Goal: Complete application form: Complete application form

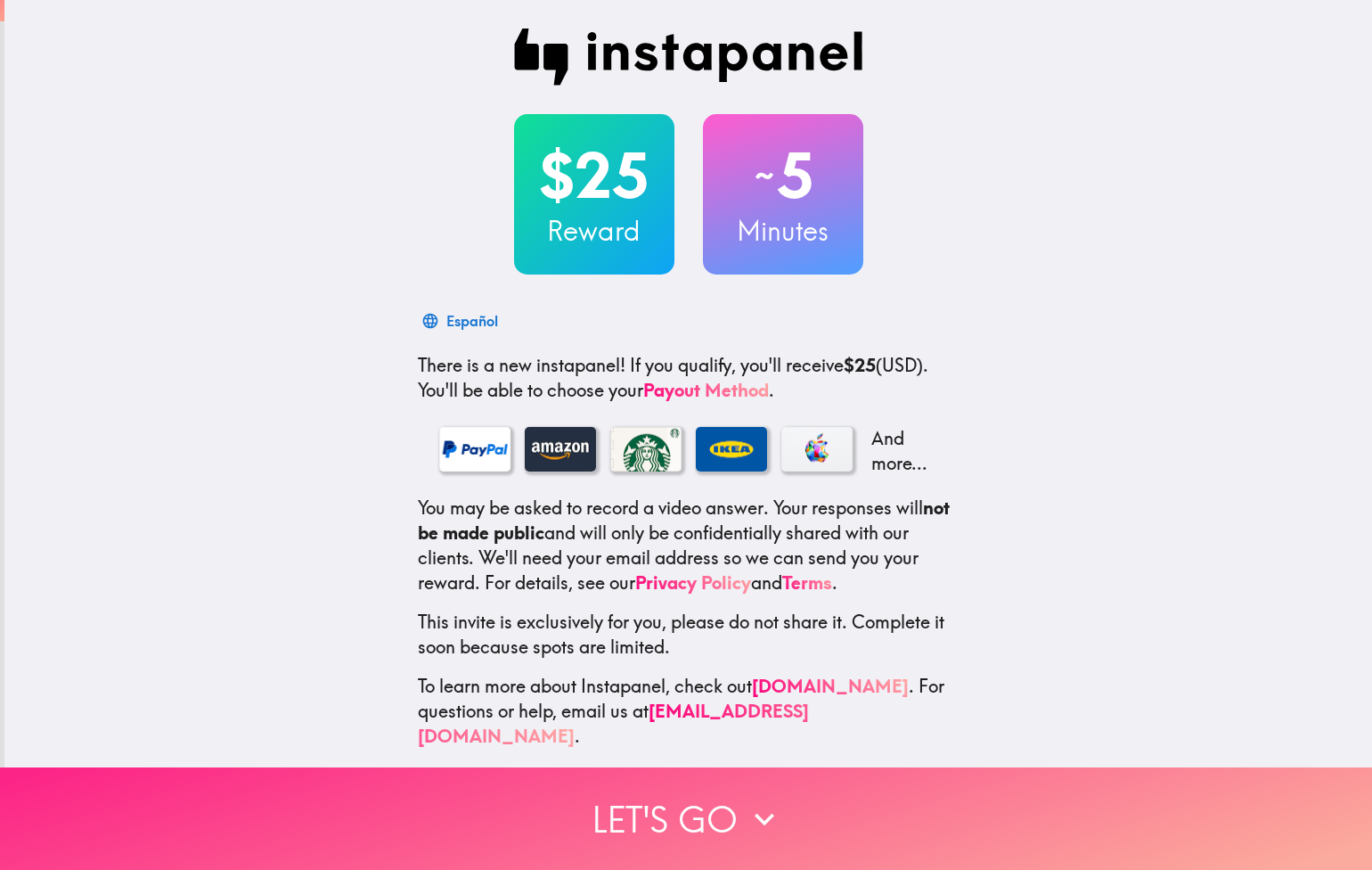
click at [772, 821] on icon "button" at bounding box center [764, 819] width 39 height 39
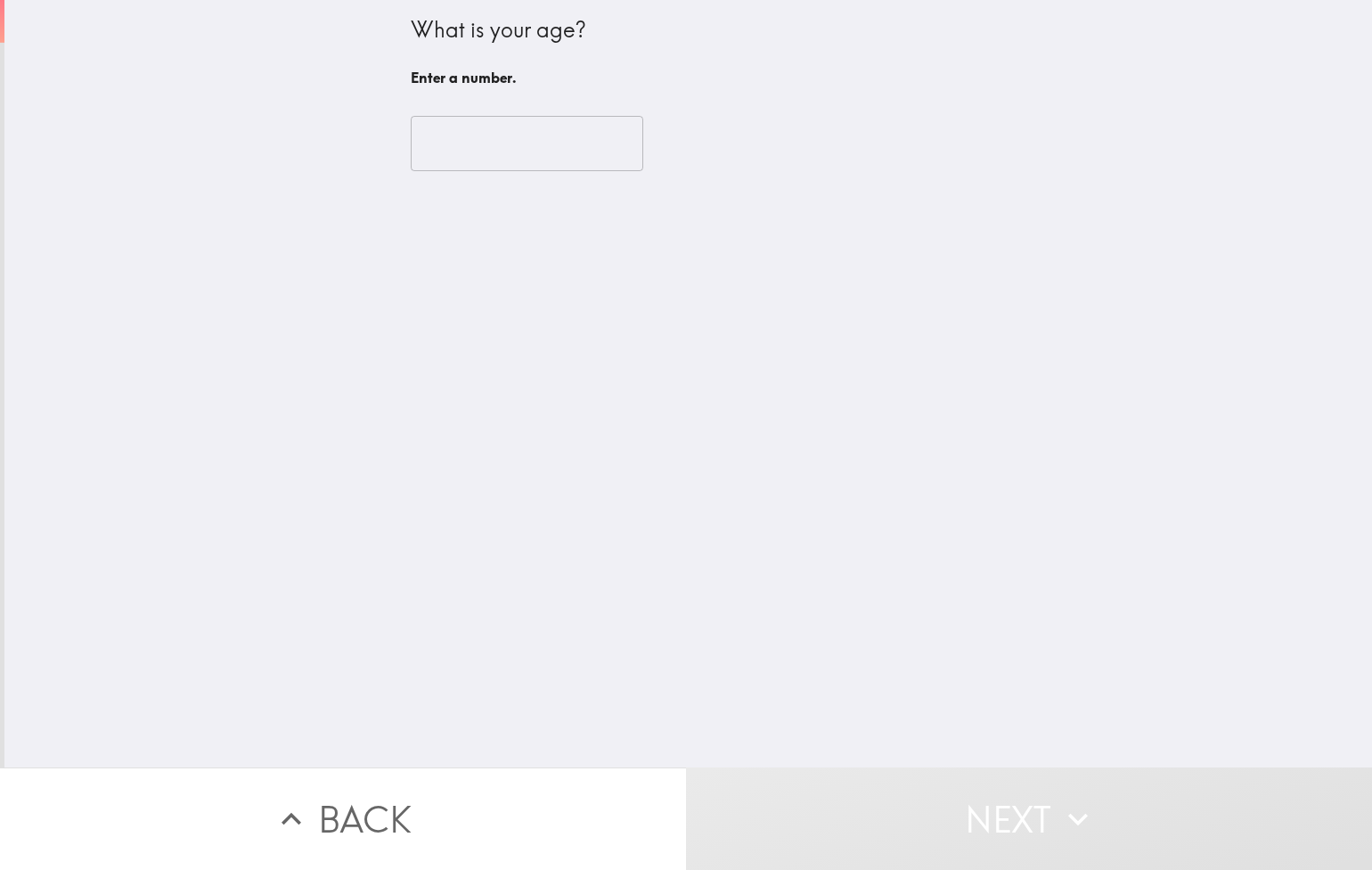
click at [471, 150] on input "number" at bounding box center [527, 143] width 233 height 56
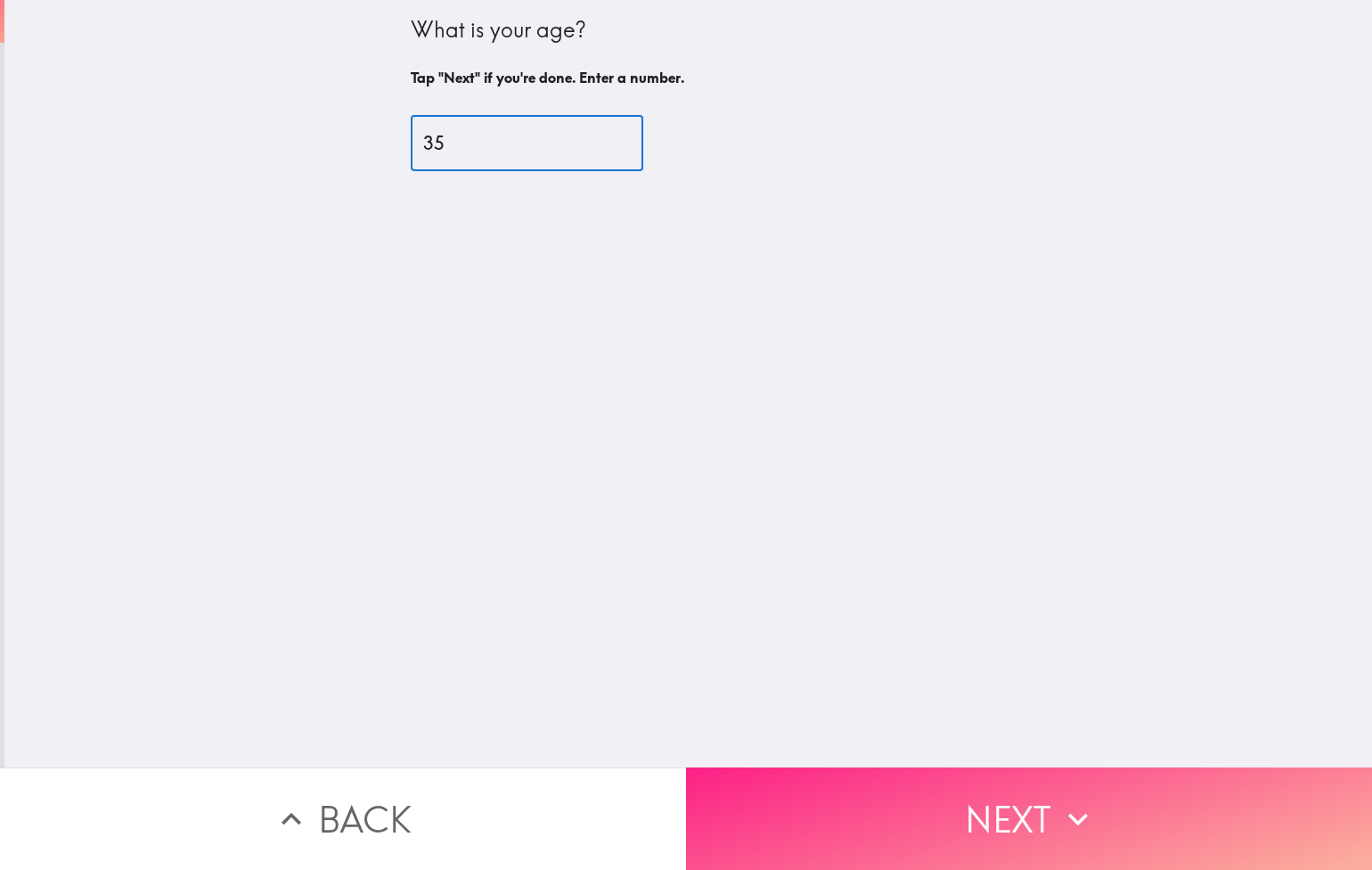
type input "35"
click at [1086, 809] on icon "button" at bounding box center [1078, 819] width 39 height 39
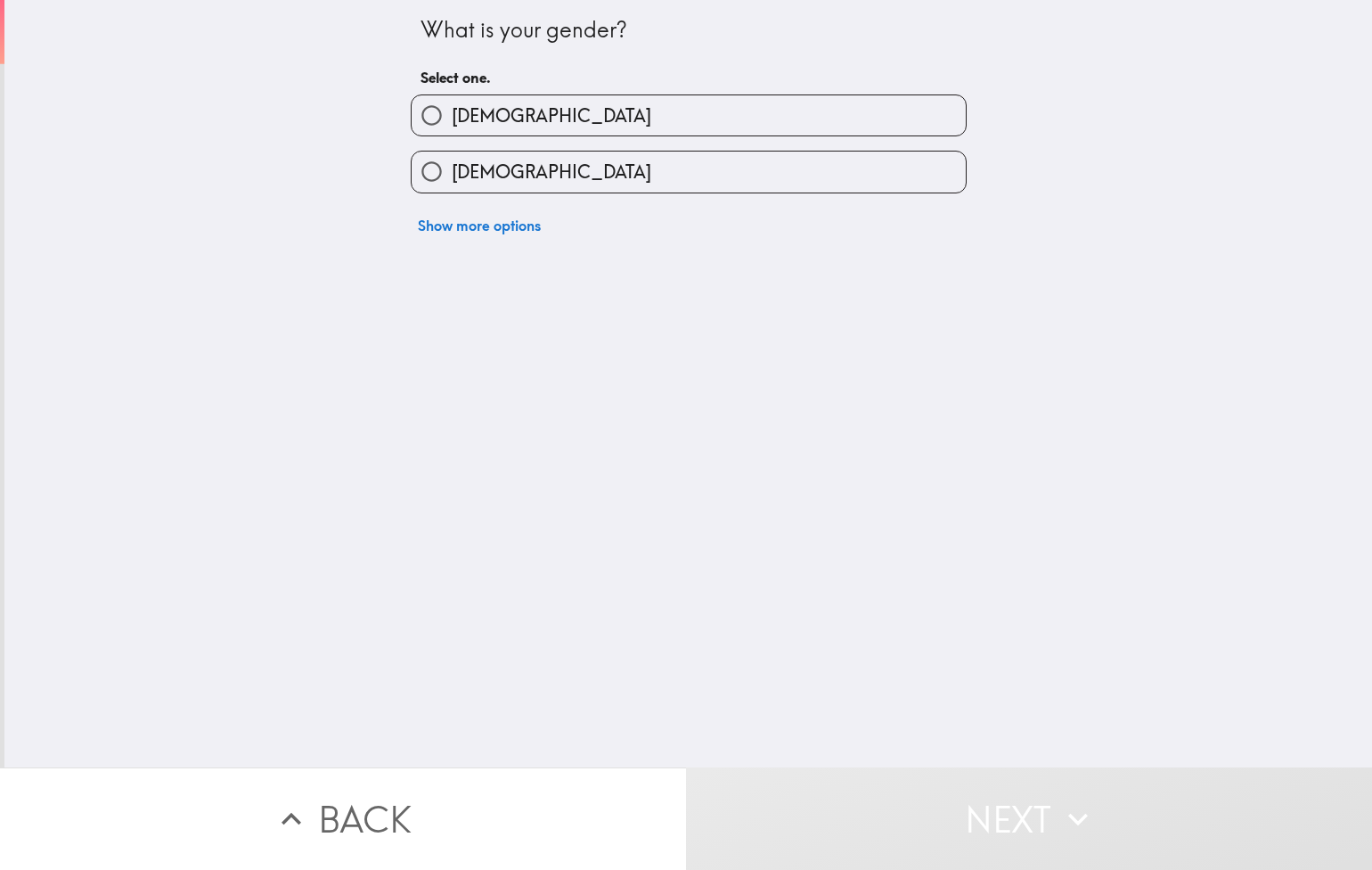
click at [596, 180] on label "[DEMOGRAPHIC_DATA]" at bounding box center [688, 171] width 554 height 40
click at [451, 180] on input "[DEMOGRAPHIC_DATA]" at bounding box center [431, 171] width 40 height 40
radio input "true"
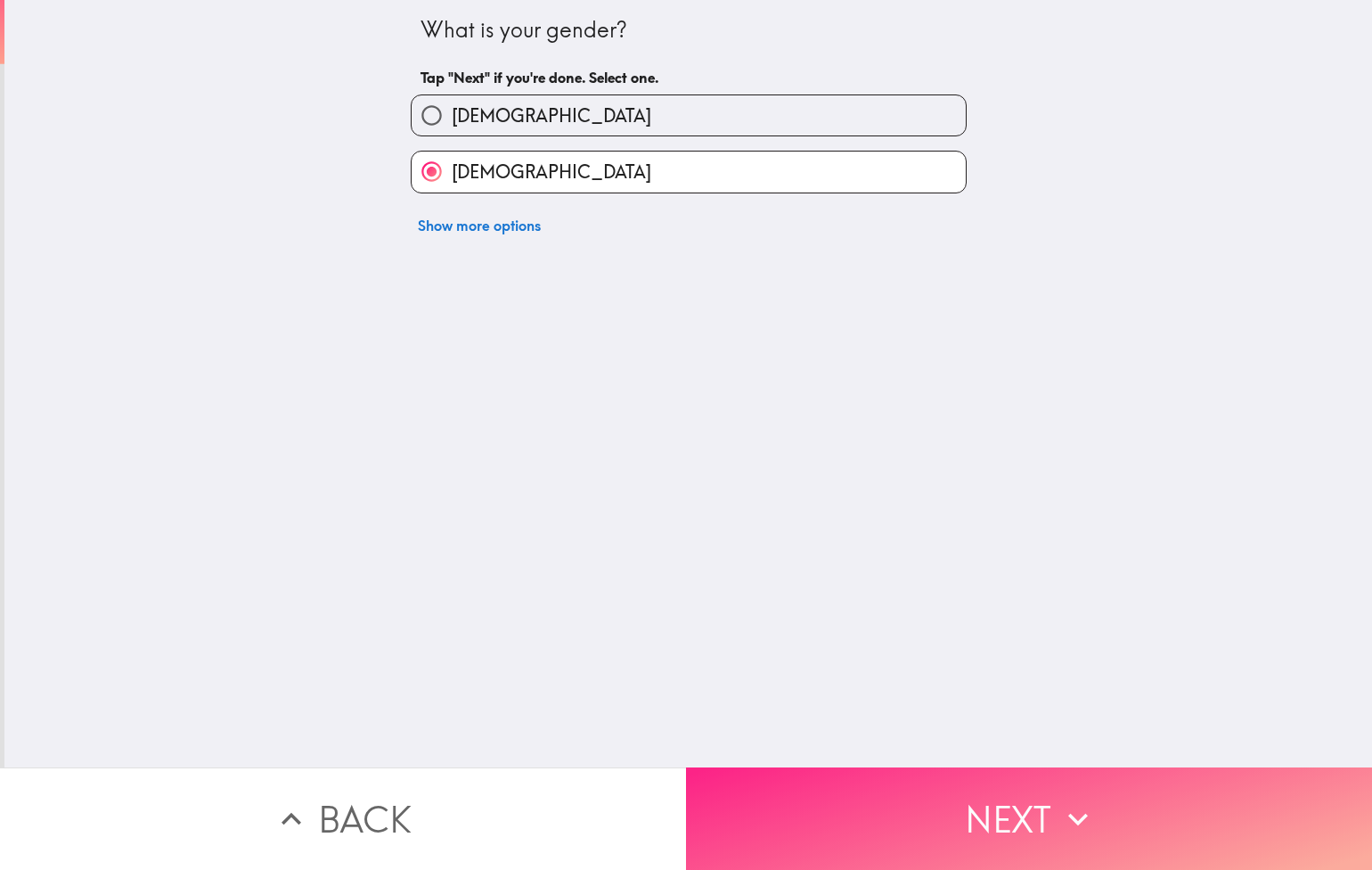
click at [1059, 821] on icon "button" at bounding box center [1078, 819] width 39 height 39
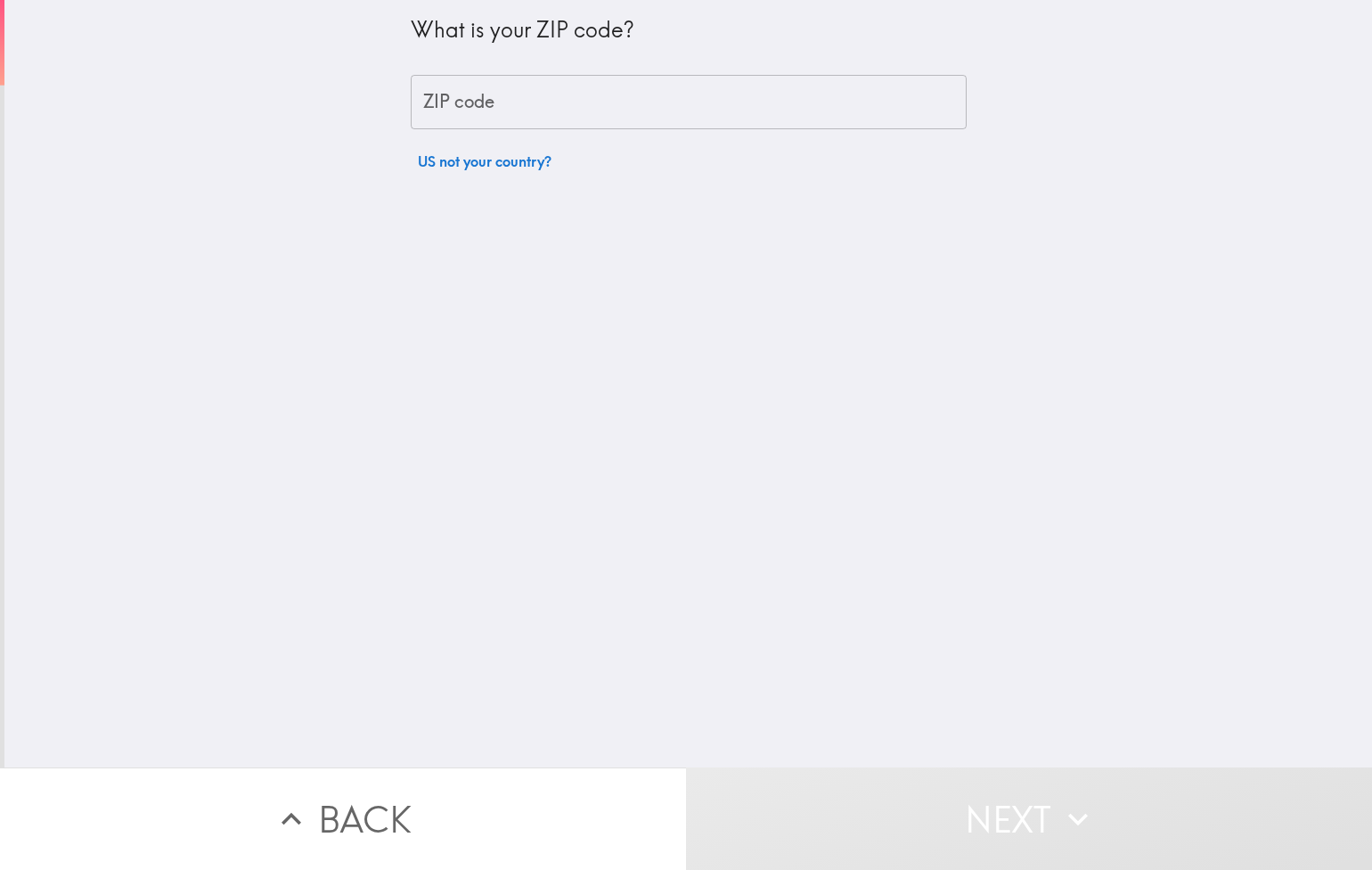
click at [610, 121] on input "ZIP code" at bounding box center [688, 102] width 556 height 56
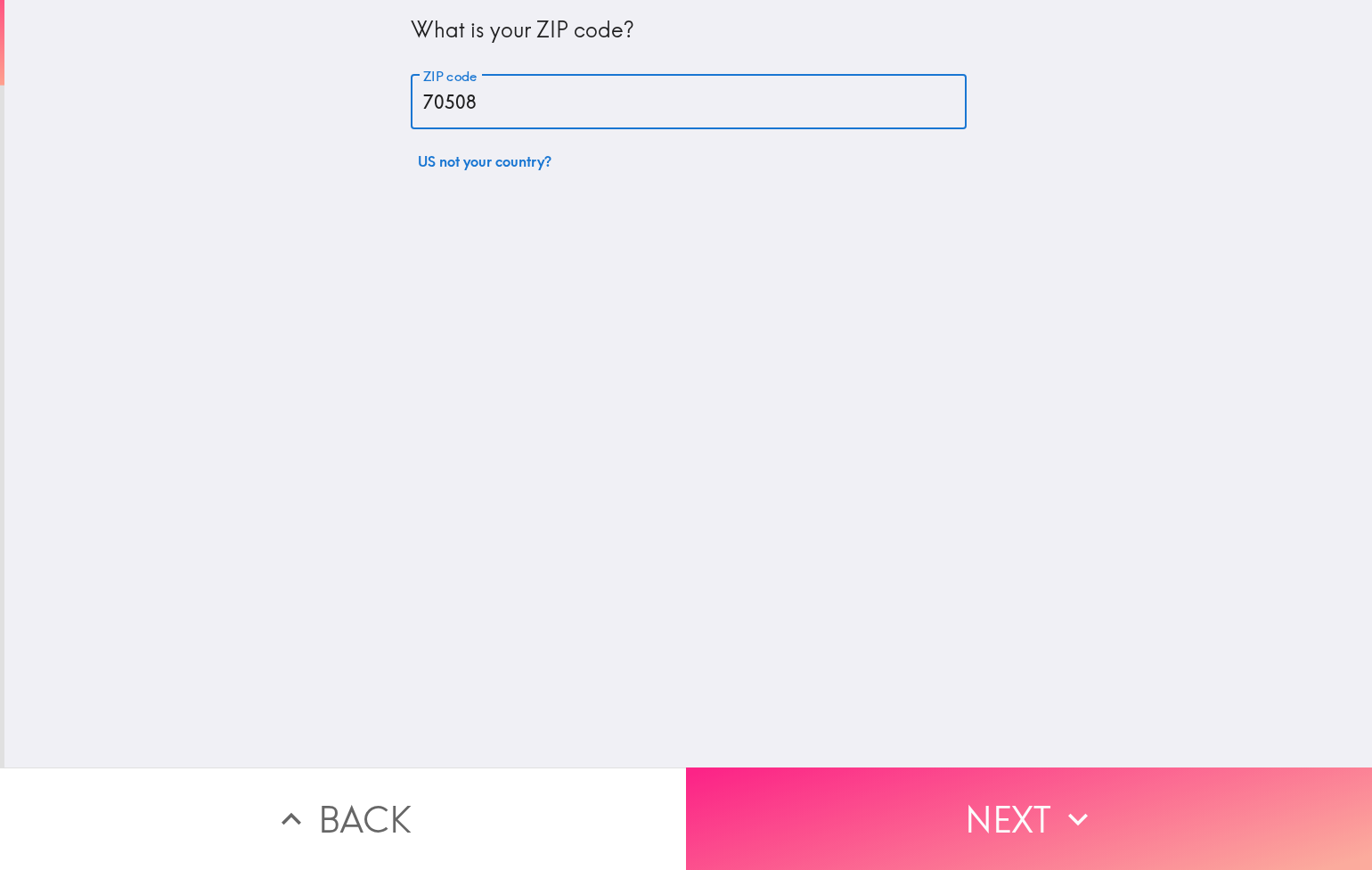
type input "70508"
click at [1072, 794] on button "Next" at bounding box center [1030, 818] width 686 height 102
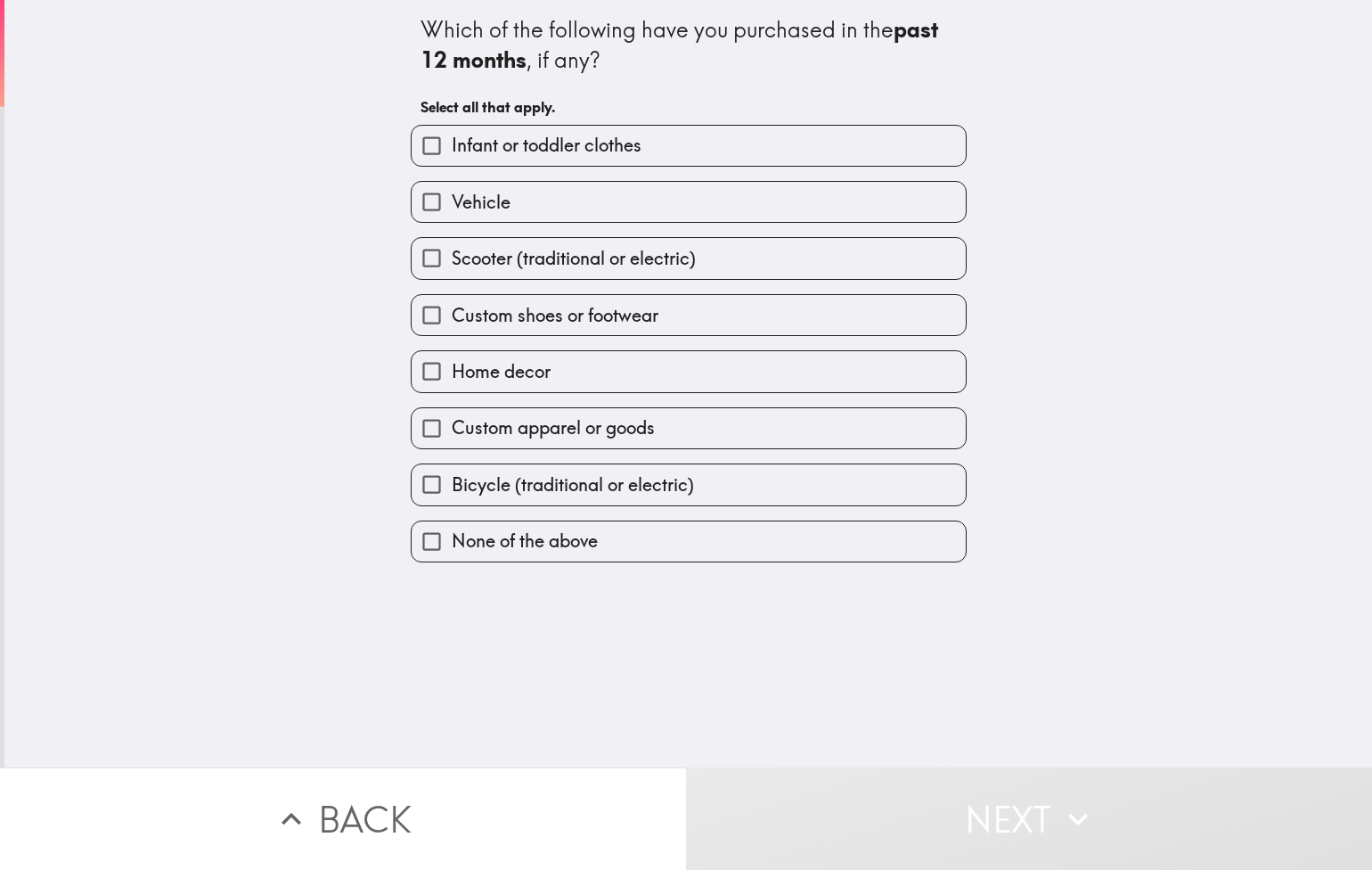
click at [679, 391] on label "Home decor" at bounding box center [688, 371] width 554 height 40
click at [451, 391] on input "Home decor" at bounding box center [431, 371] width 40 height 40
checkbox input "true"
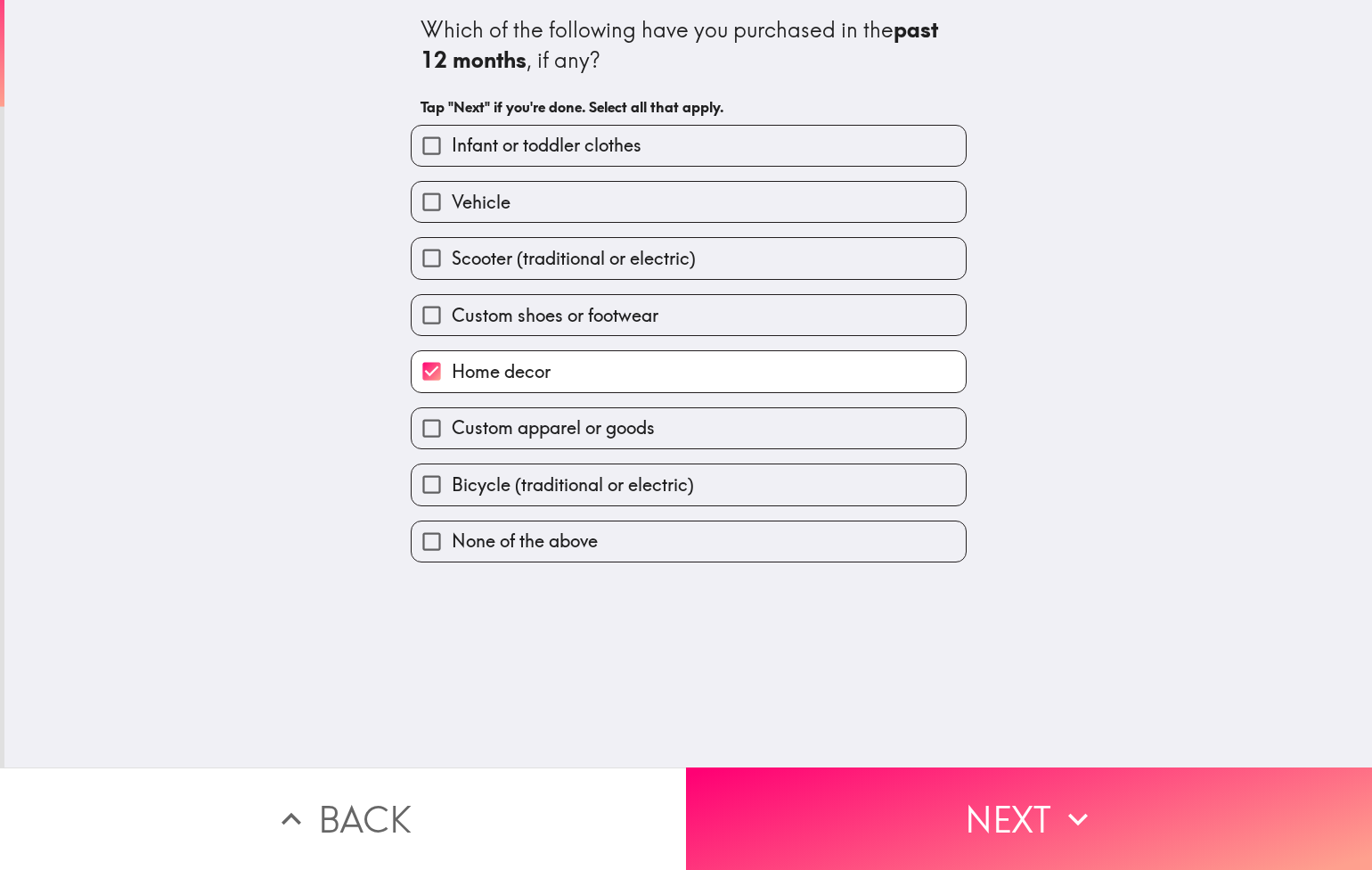
click at [687, 446] on label "Custom apparel or goods" at bounding box center [688, 428] width 554 height 40
click at [451, 446] on input "Custom apparel or goods" at bounding box center [431, 428] width 40 height 40
checkbox input "true"
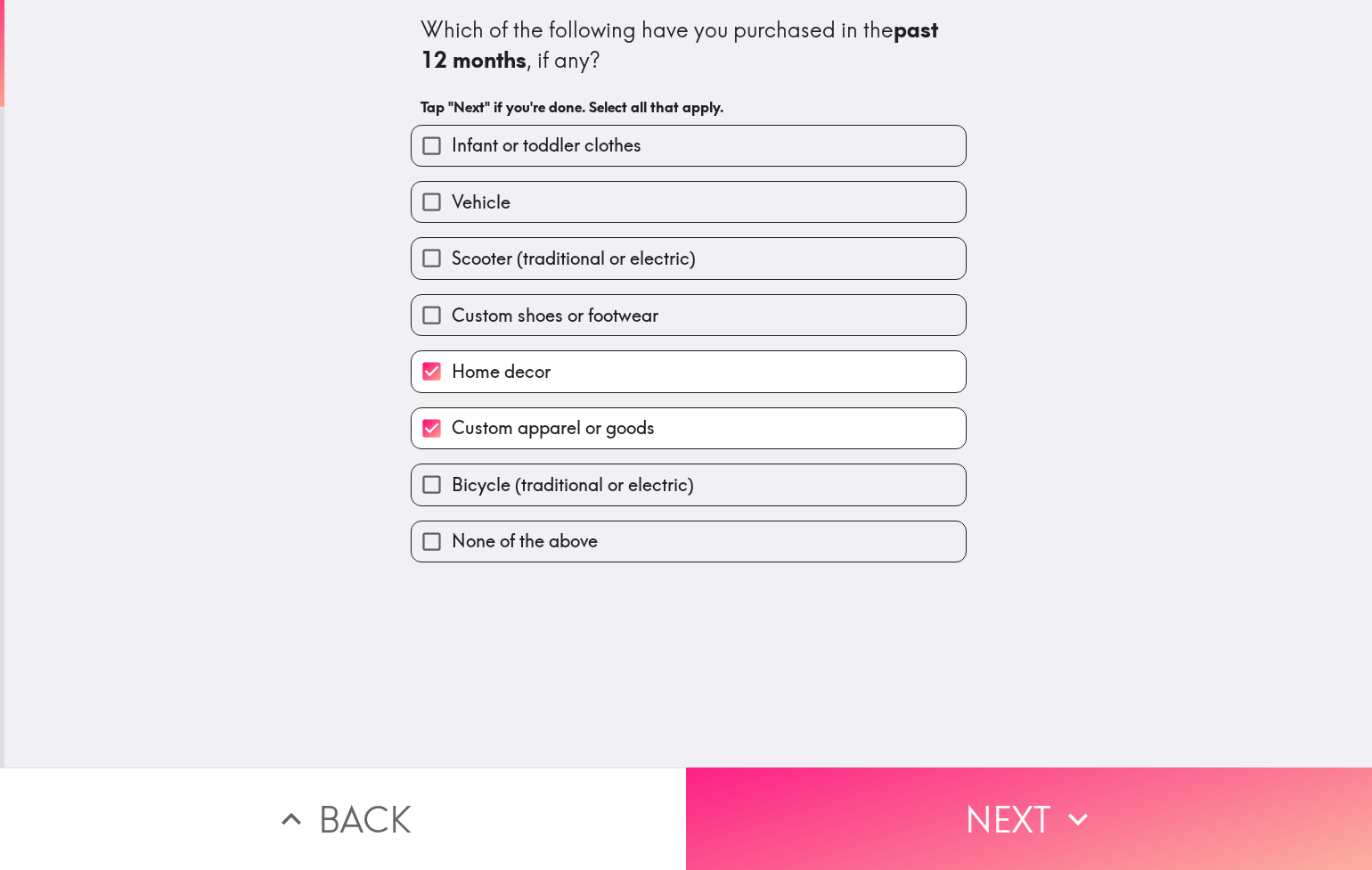
click at [1015, 831] on button "Next" at bounding box center [1030, 818] width 686 height 102
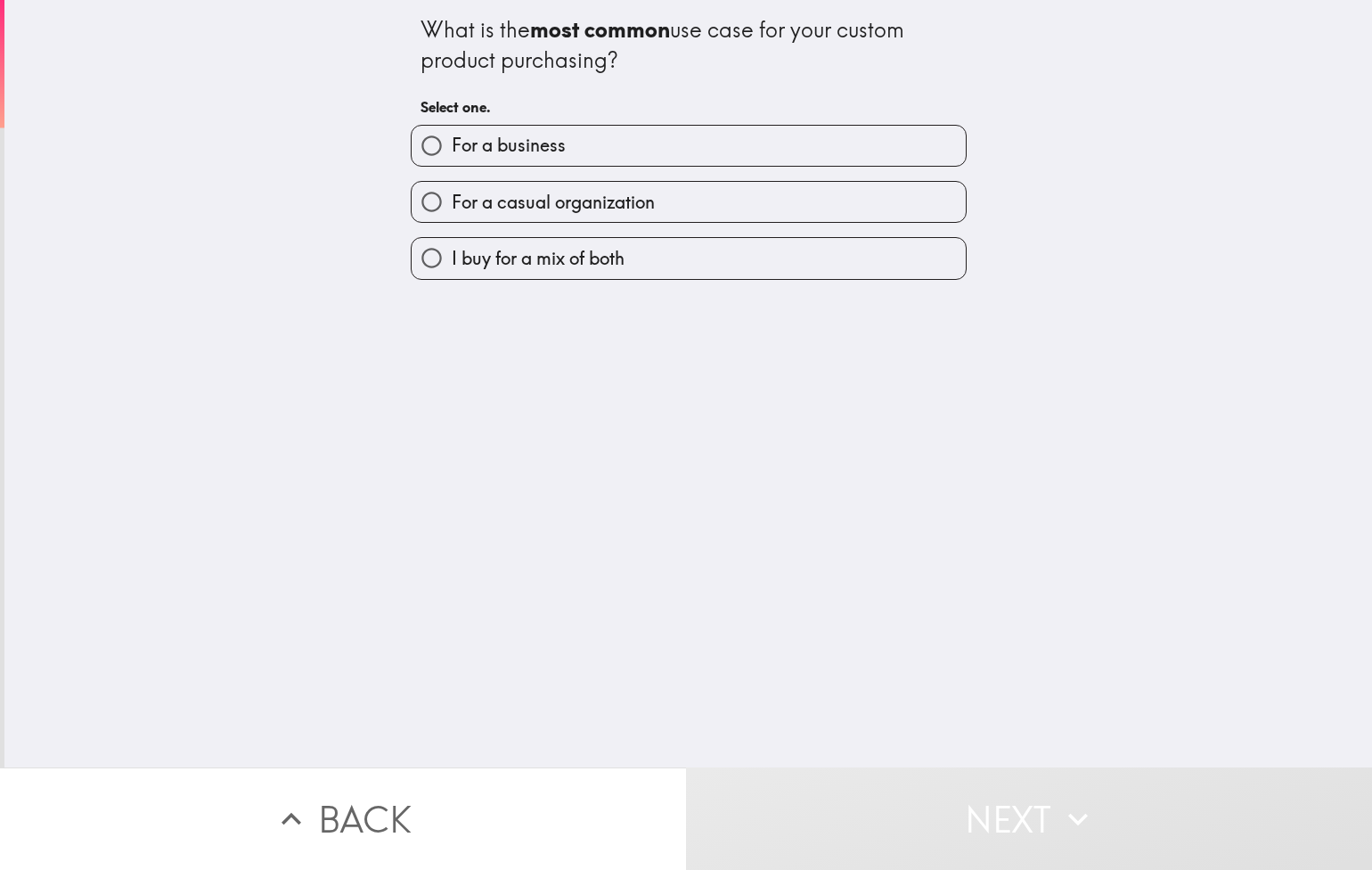
click at [614, 251] on span "I buy for a mix of both" at bounding box center [537, 258] width 173 height 25
click at [451, 251] on input "I buy for a mix of both" at bounding box center [431, 257] width 40 height 40
radio input "true"
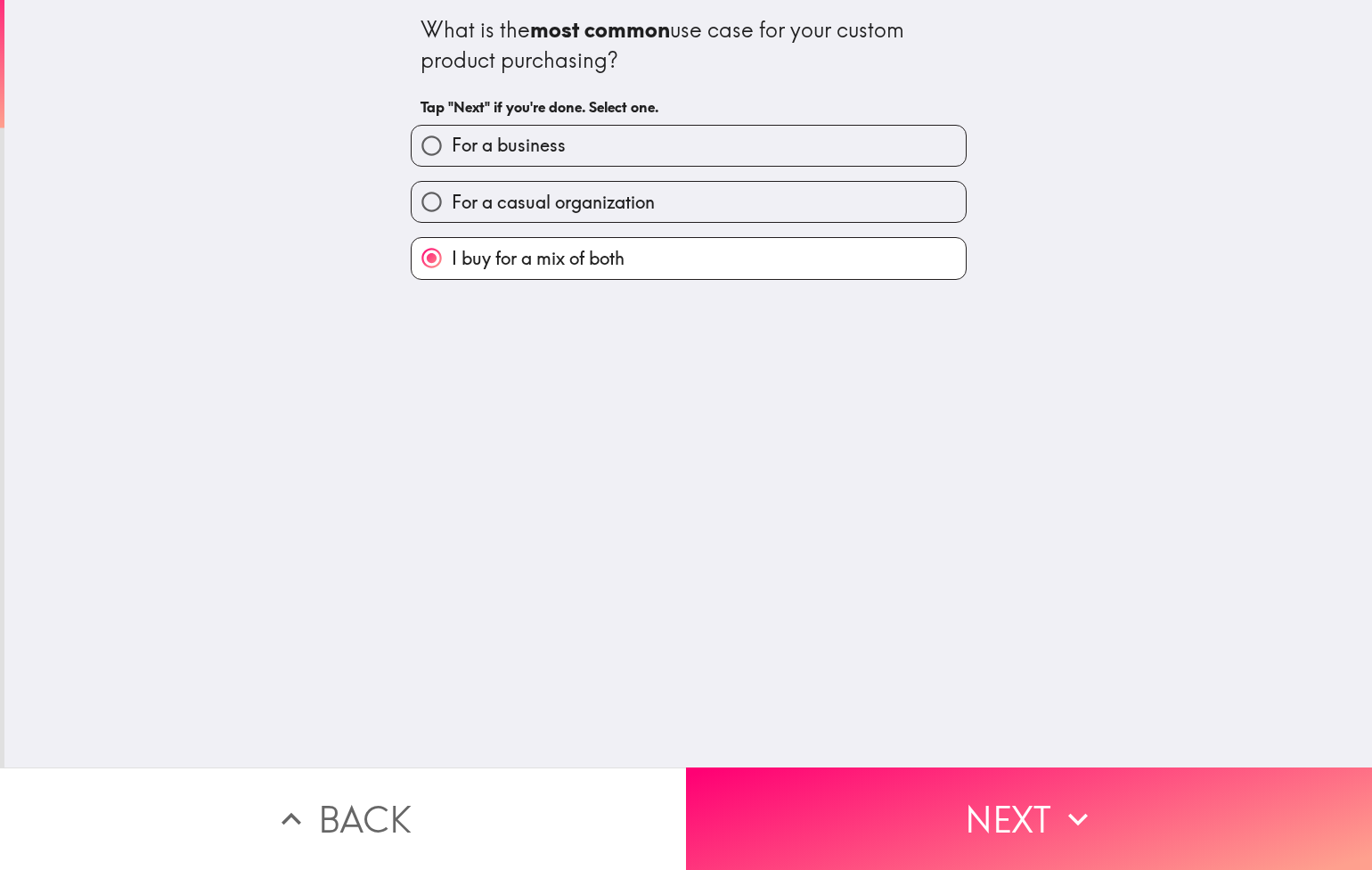
click at [653, 213] on span "For a casual organization" at bounding box center [553, 203] width 203 height 25
click at [451, 213] on input "For a casual organization" at bounding box center [431, 201] width 40 height 40
radio input "true"
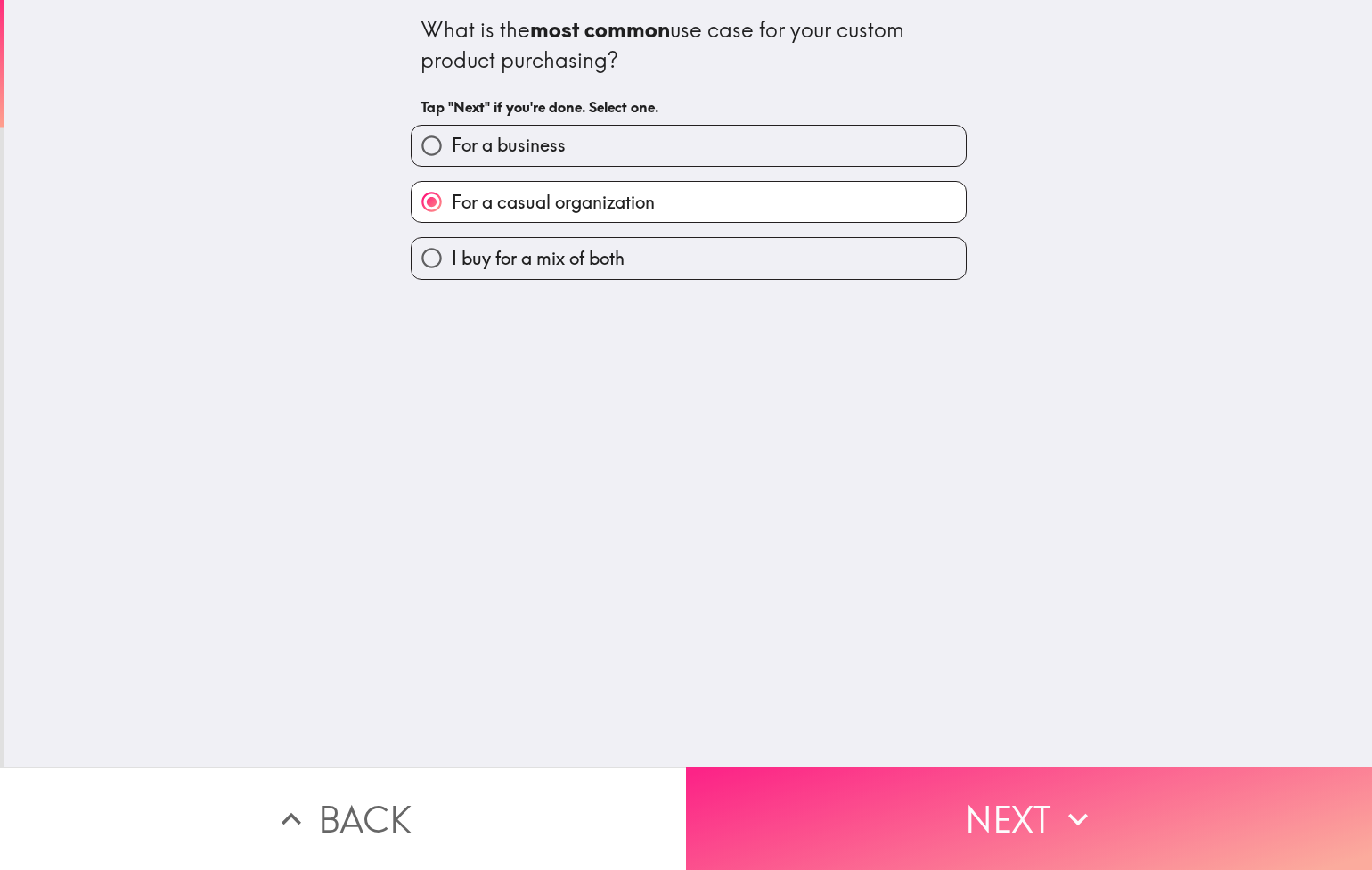
click at [981, 803] on button "Next" at bounding box center [1030, 818] width 686 height 102
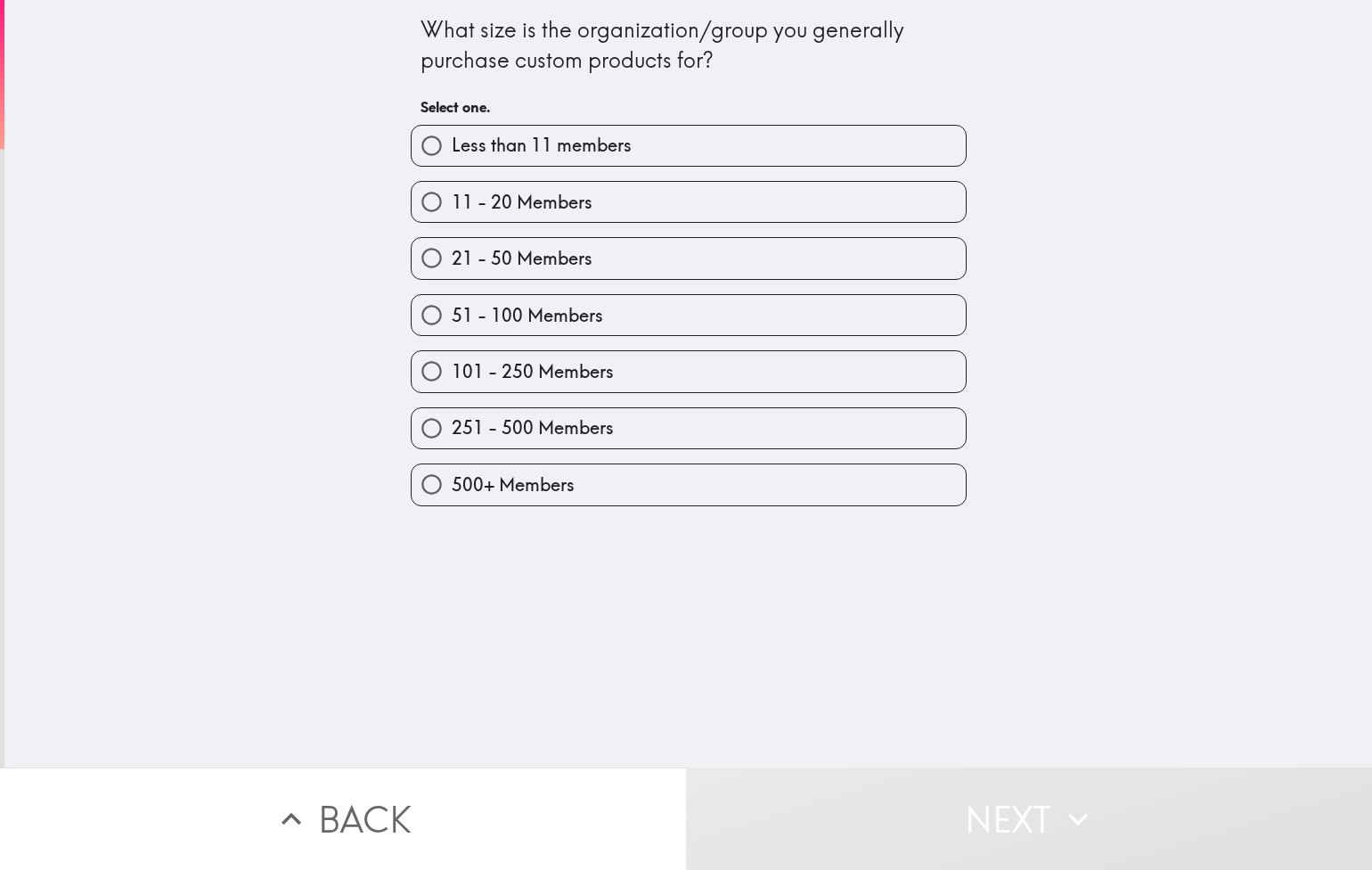
click at [621, 191] on label "11 - 20 Members" at bounding box center [688, 201] width 554 height 40
click at [451, 191] on input "11 - 20 Members" at bounding box center [431, 201] width 40 height 40
radio input "true"
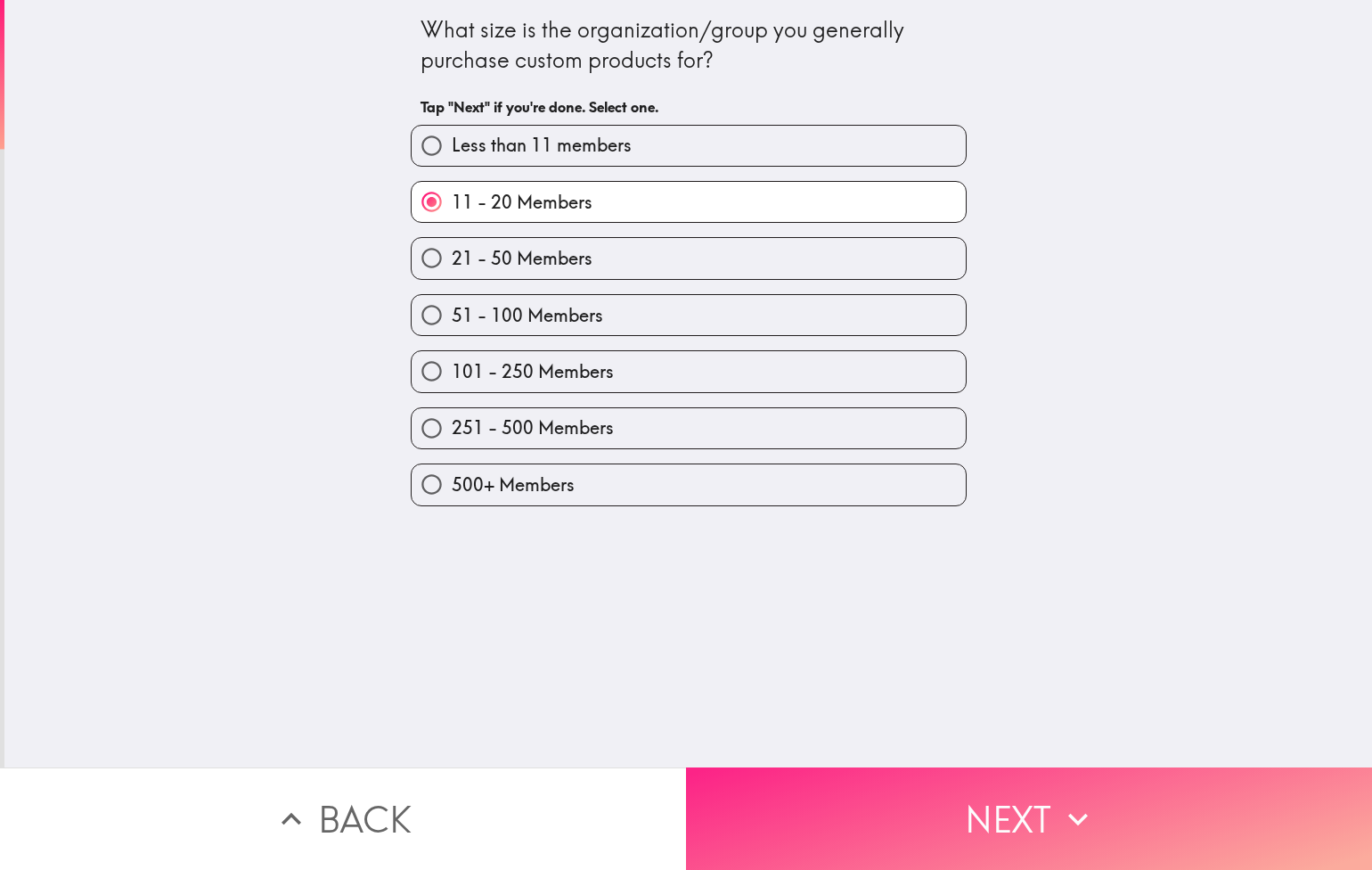
click at [1087, 814] on icon "button" at bounding box center [1078, 819] width 20 height 13
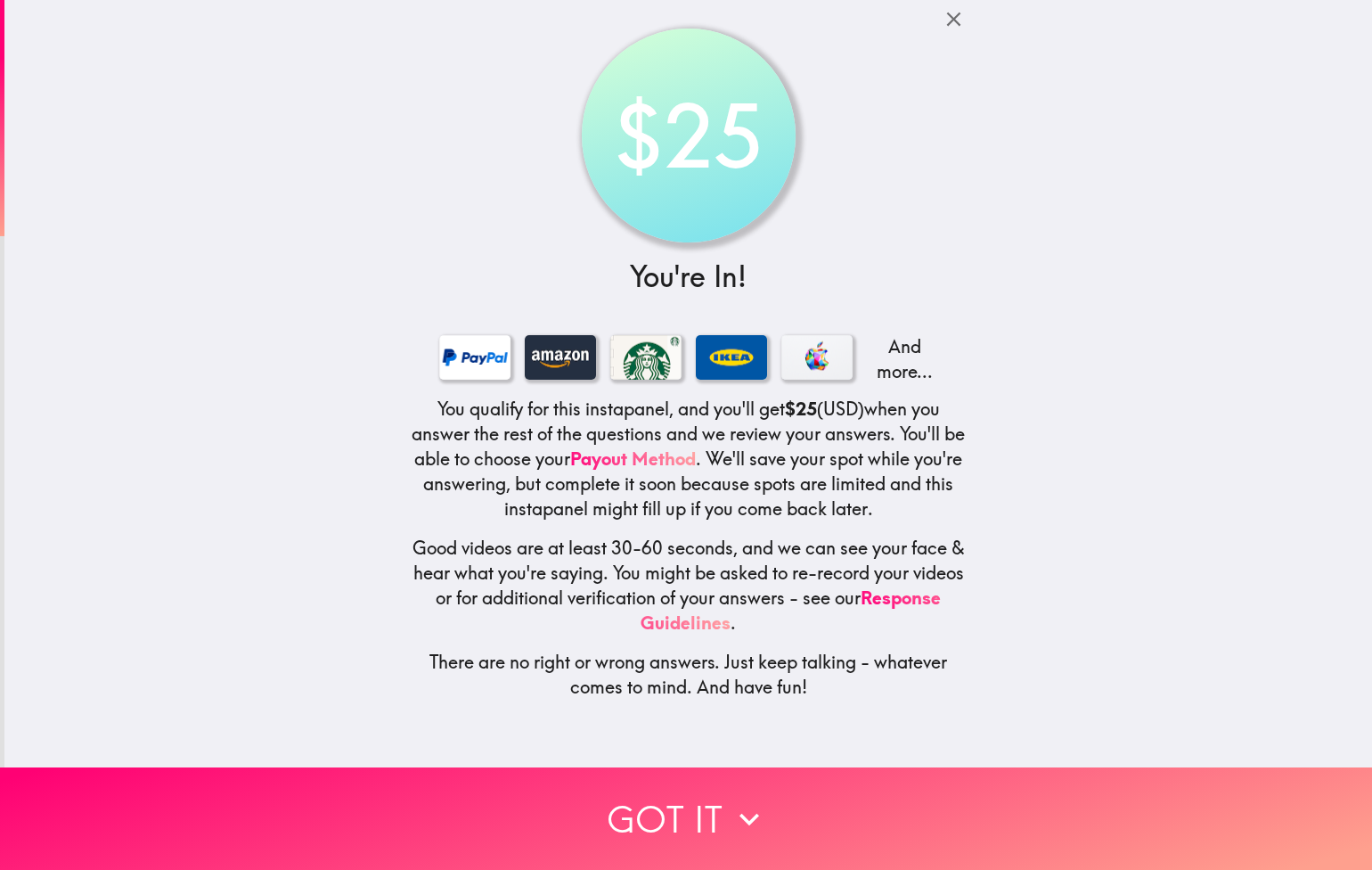
click at [937, 461] on h5 "You qualify for this instapanel, and you'll get $25 (USD) when you answer the r…" at bounding box center [688, 459] width 556 height 125
click at [1040, 601] on div "$25 You're In! And more... You qualify for this instapanel, and you'll get $25 …" at bounding box center [688, 383] width 1368 height 768
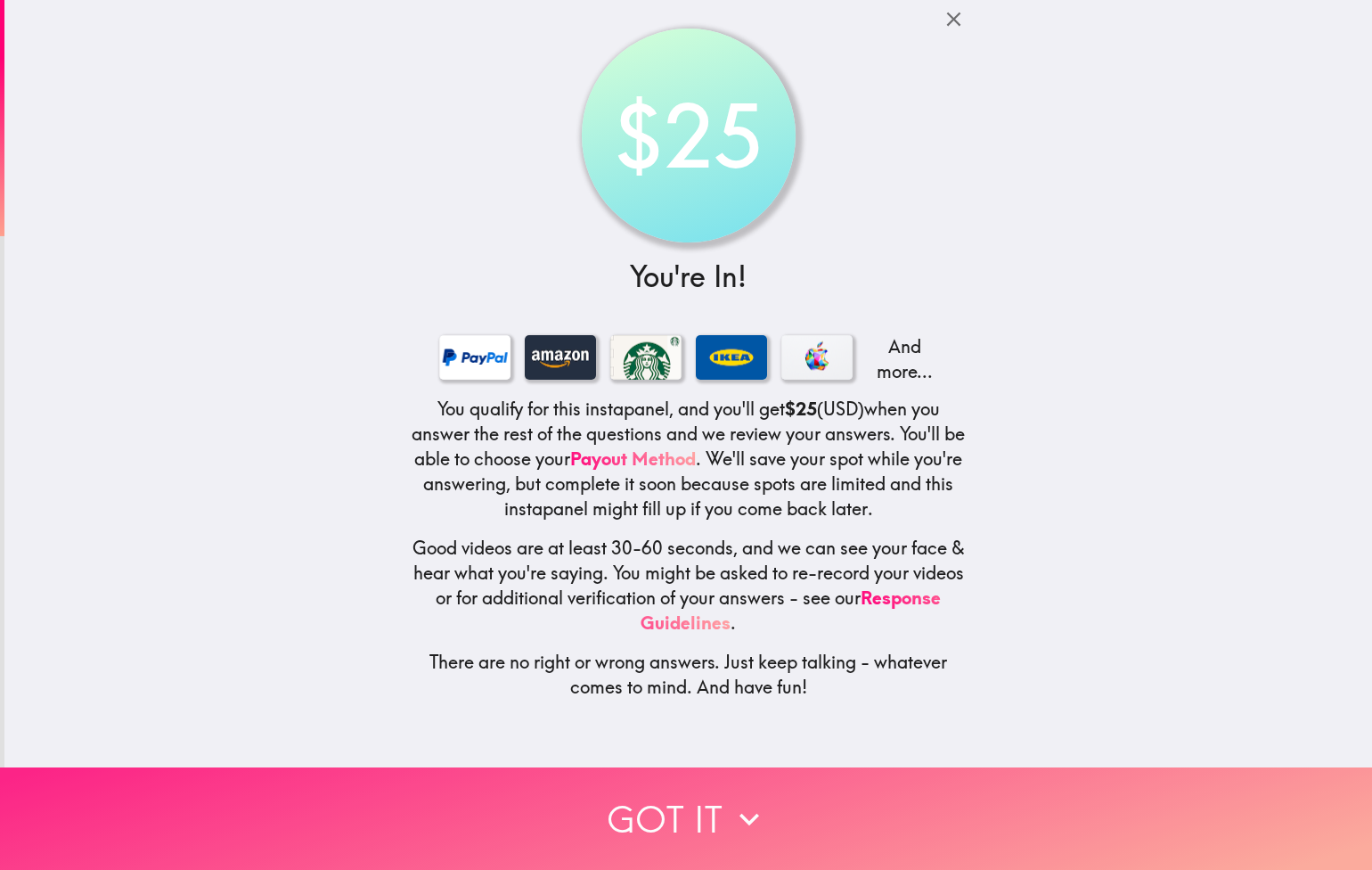
click at [722, 808] on button "Got it" at bounding box center [686, 818] width 1372 height 102
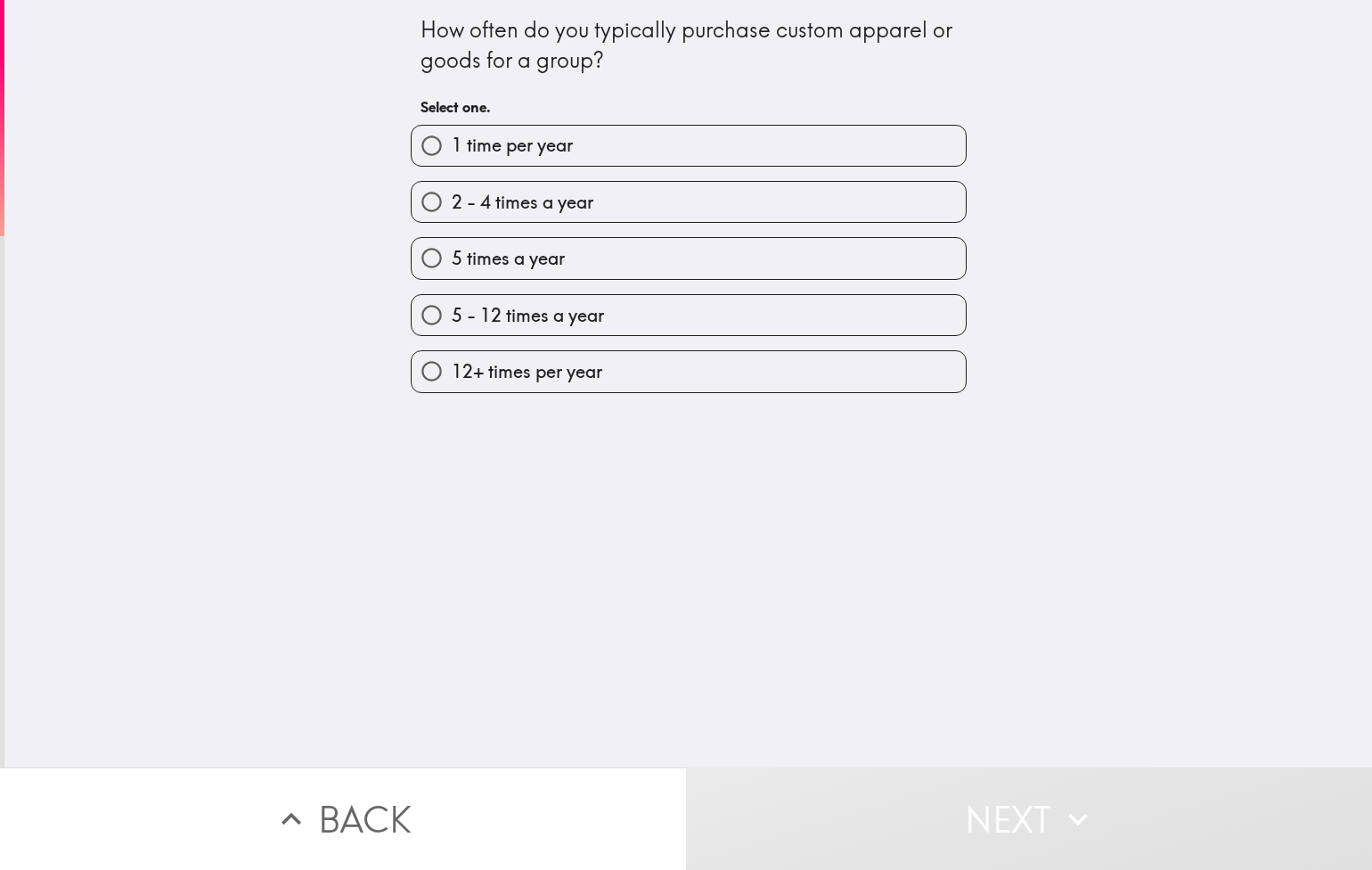
click at [645, 182] on label "2 - 4 times a year" at bounding box center [688, 201] width 554 height 40
click at [451, 182] on input "2 - 4 times a year" at bounding box center [431, 201] width 40 height 40
radio input "true"
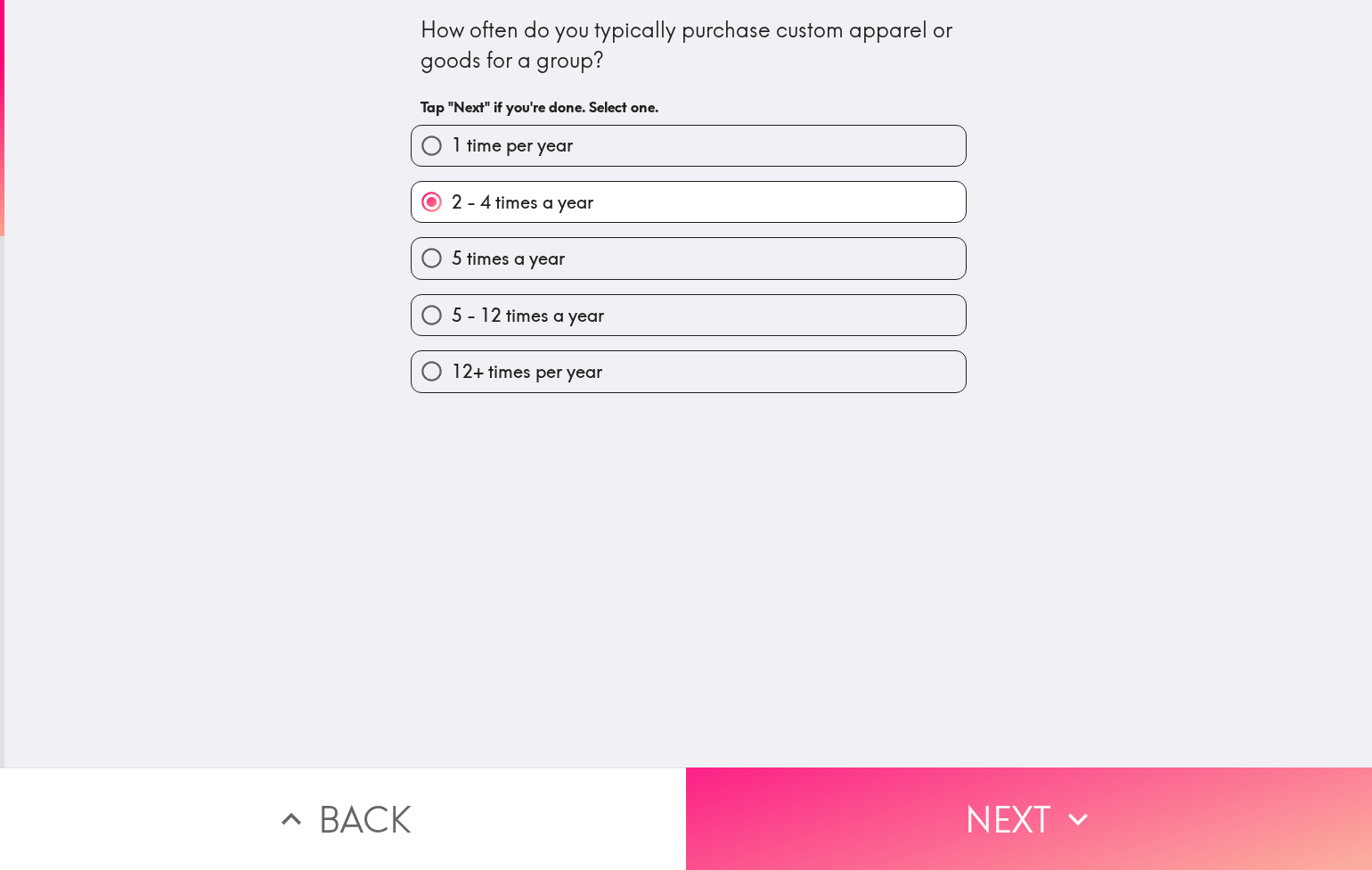
click at [990, 819] on button "Next" at bounding box center [1030, 818] width 686 height 102
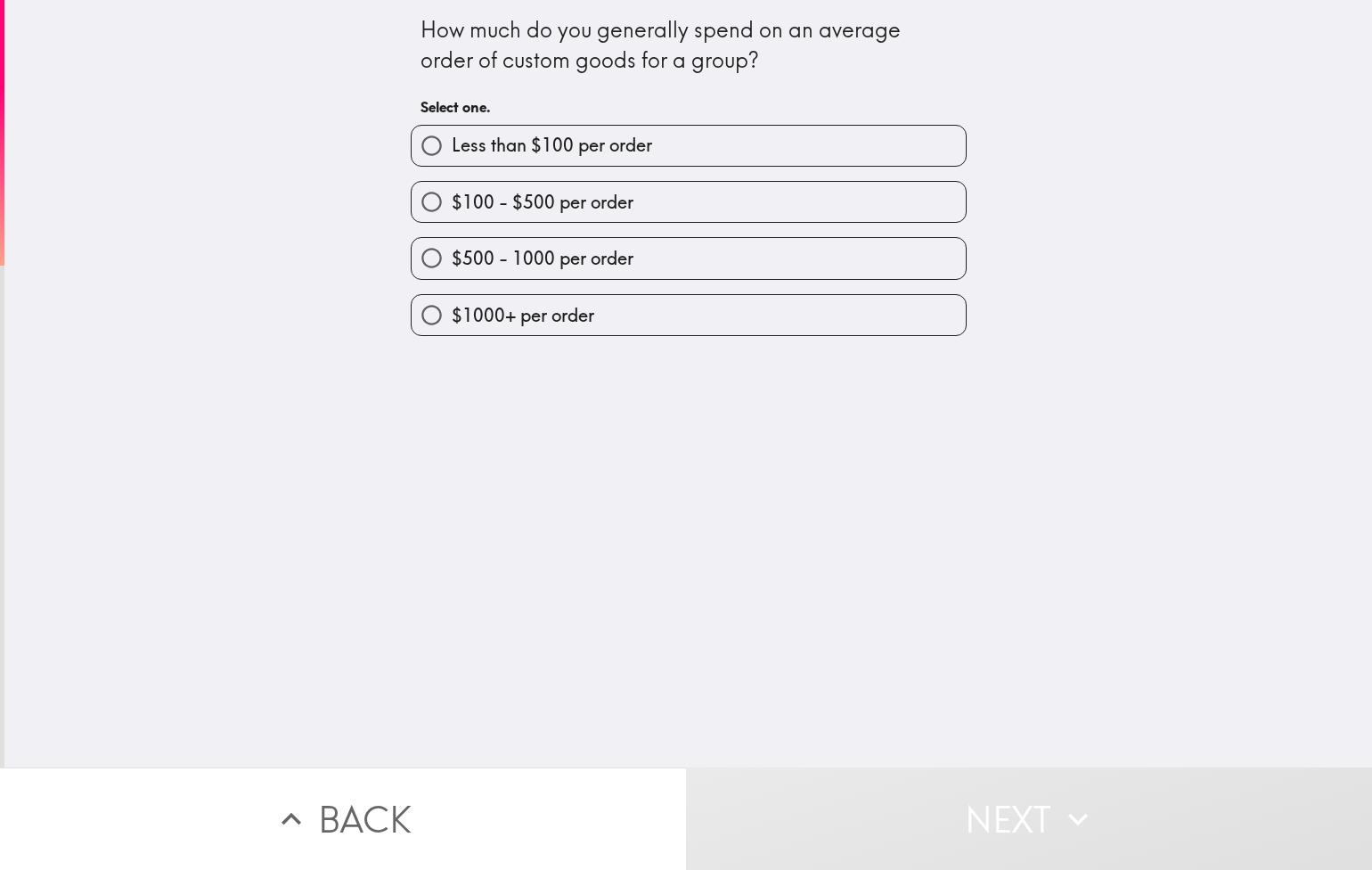
click at [688, 219] on label "$100 - $500 per order" at bounding box center [688, 201] width 554 height 40
click at [451, 219] on input "$100 - $500 per order" at bounding box center [431, 201] width 40 height 40
radio input "true"
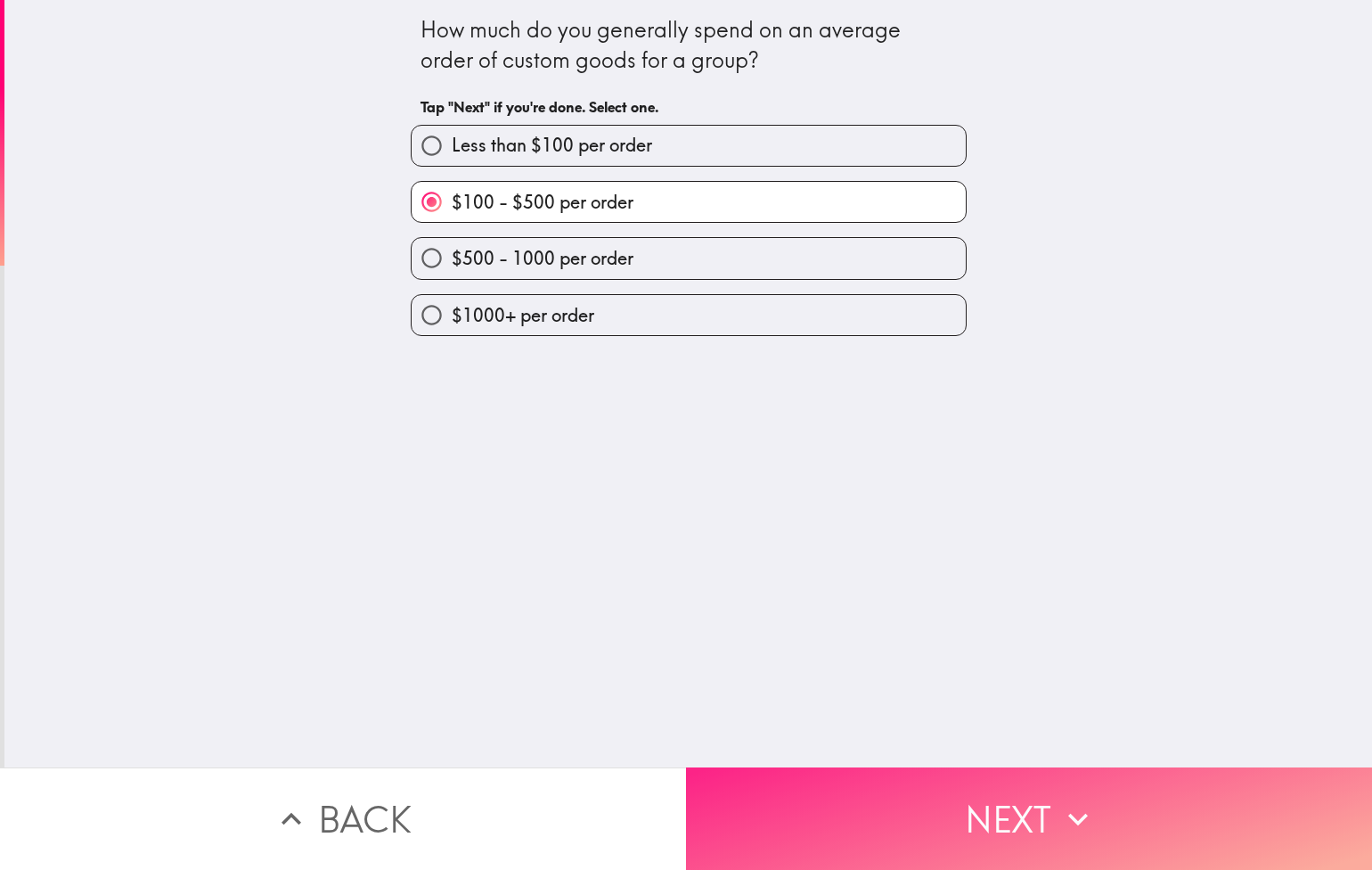
click at [1120, 779] on button "Next" at bounding box center [1030, 818] width 686 height 102
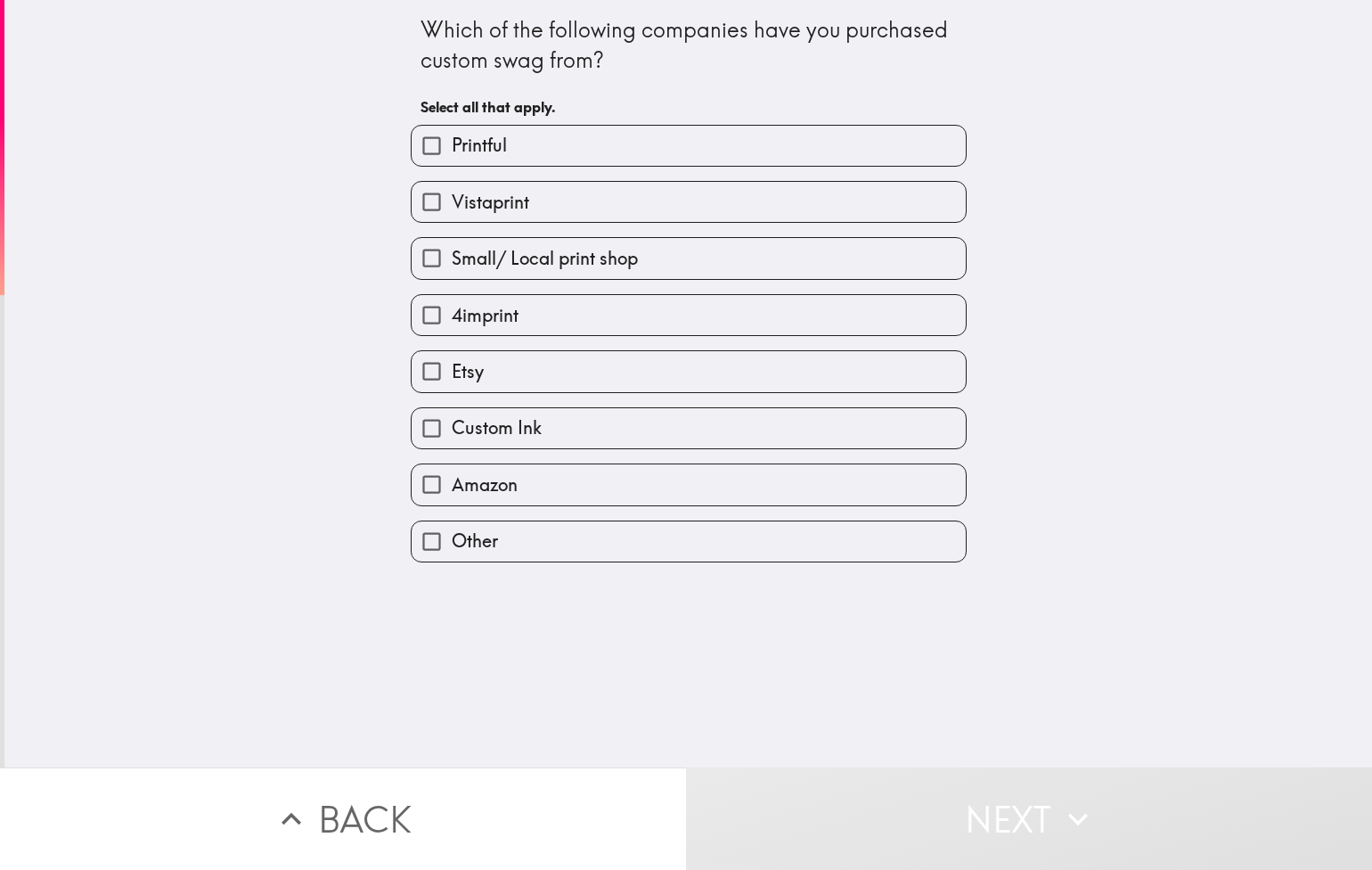
click at [647, 153] on label "Printful" at bounding box center [688, 145] width 554 height 40
click at [451, 153] on input "Printful" at bounding box center [431, 145] width 40 height 40
checkbox input "true"
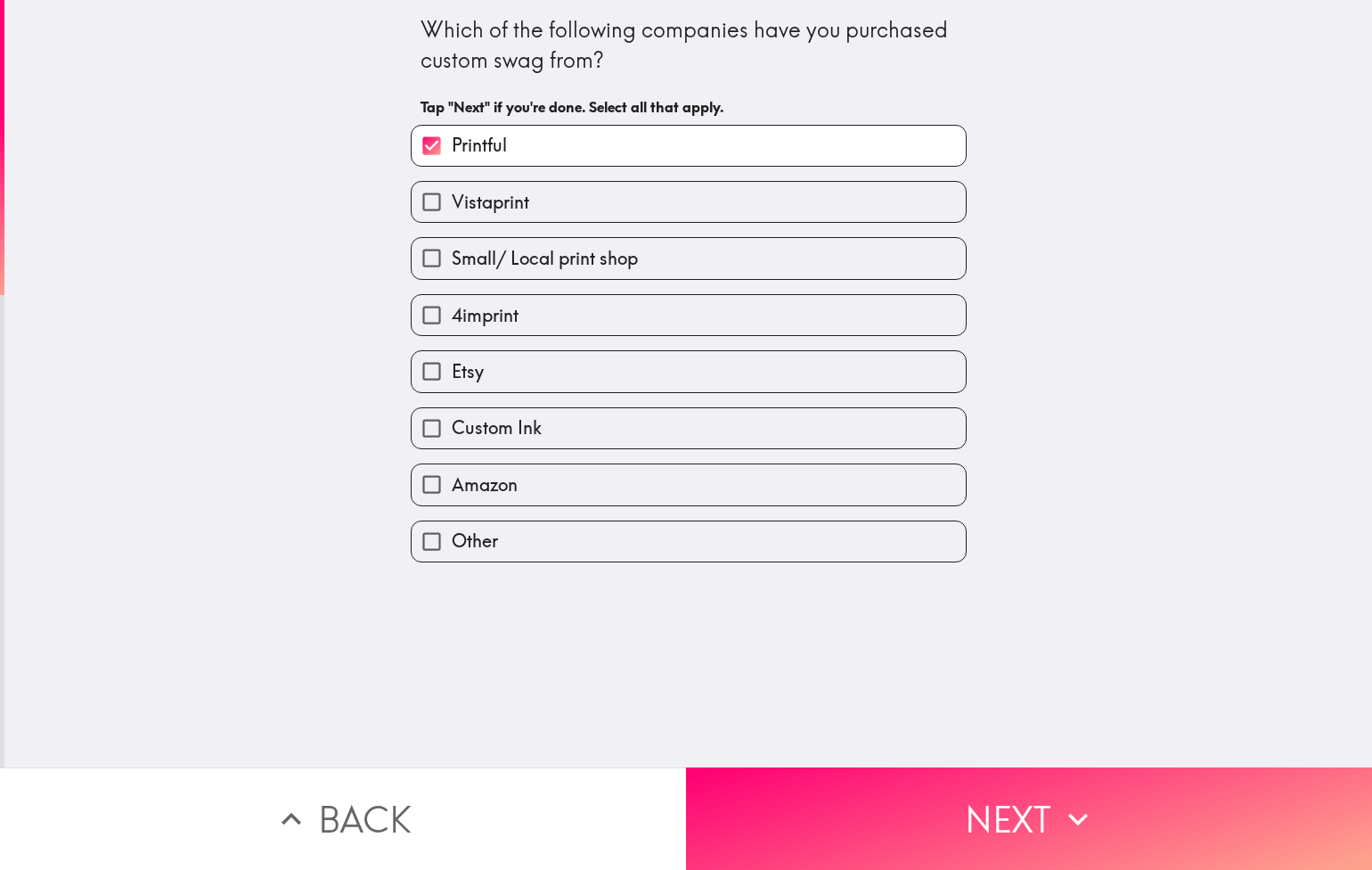
click at [1054, 378] on div "Which of the following companies have you purchased custom swag from? Tap "Next…" at bounding box center [688, 383] width 1368 height 768
click at [858, 388] on label "Etsy" at bounding box center [688, 371] width 554 height 40
click at [451, 388] on input "Etsy" at bounding box center [431, 371] width 40 height 40
checkbox input "true"
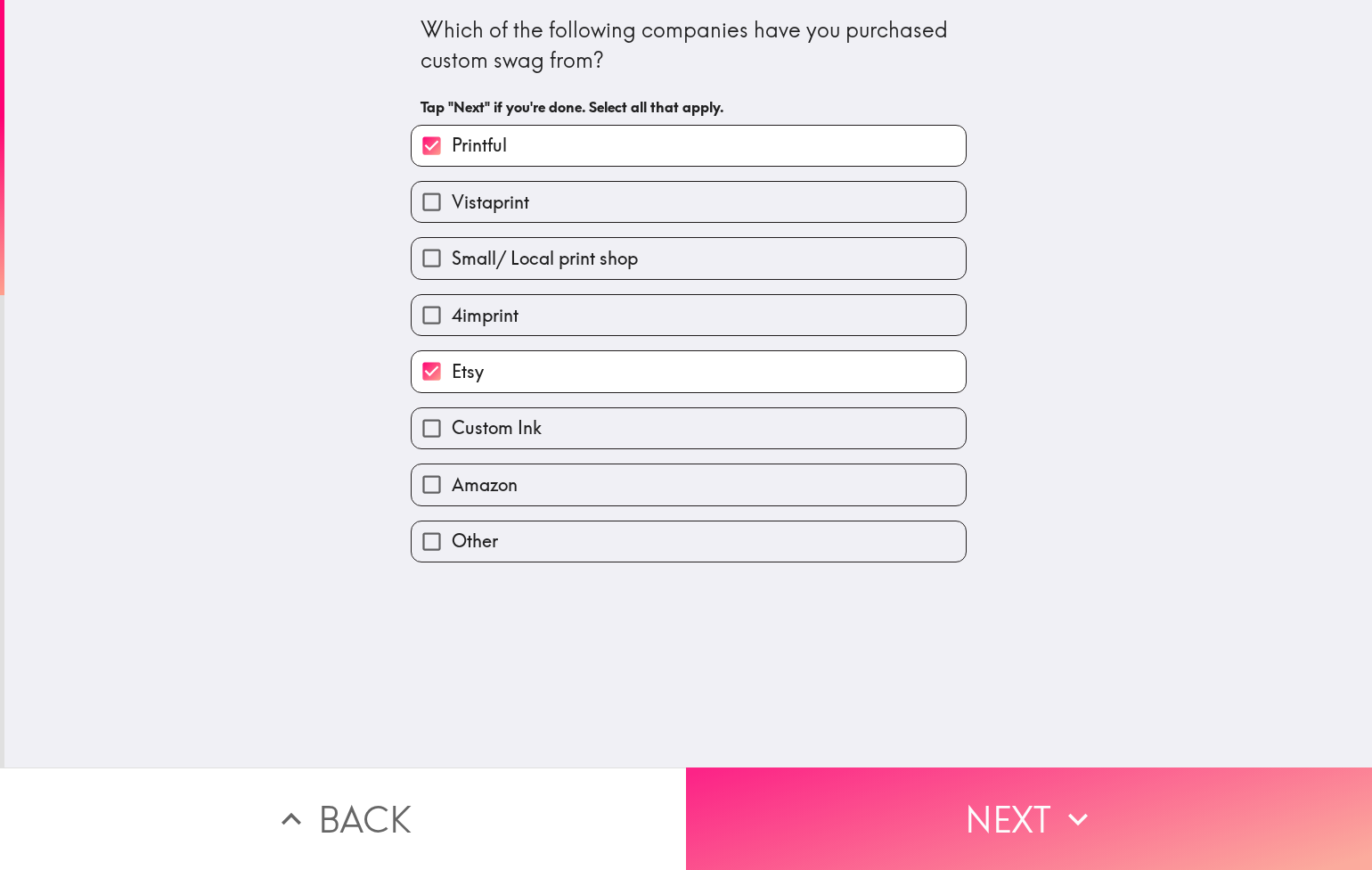
click at [1132, 786] on button "Next" at bounding box center [1030, 818] width 686 height 102
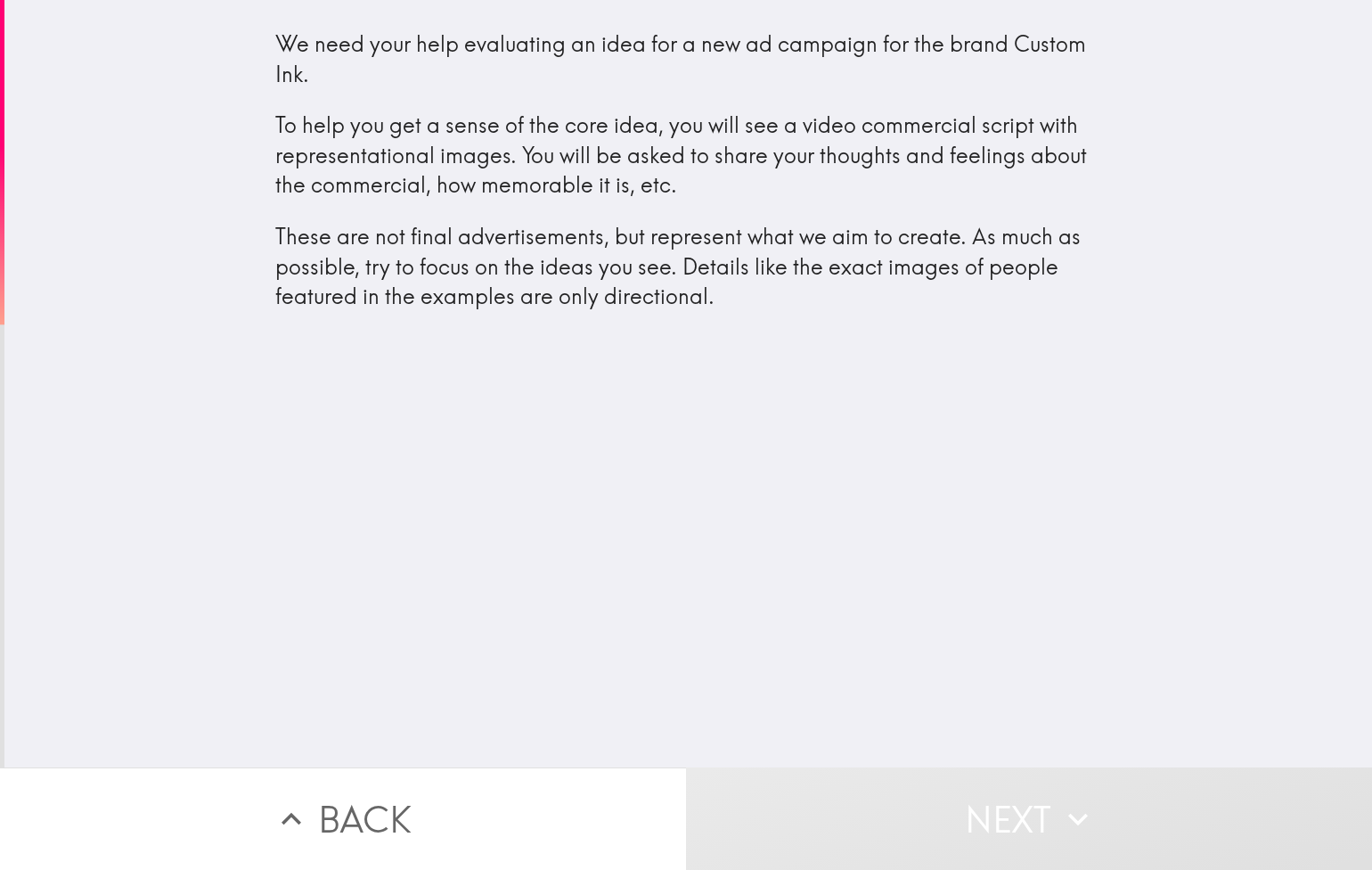
click at [446, 52] on div "We need your help evaluating an idea for a new ad campaign for the brand Custom…" at bounding box center [688, 171] width 827 height 283
click at [454, 124] on p "To help you get a sense of the core idea, you will see a video commercial scrip…" at bounding box center [688, 155] width 827 height 90
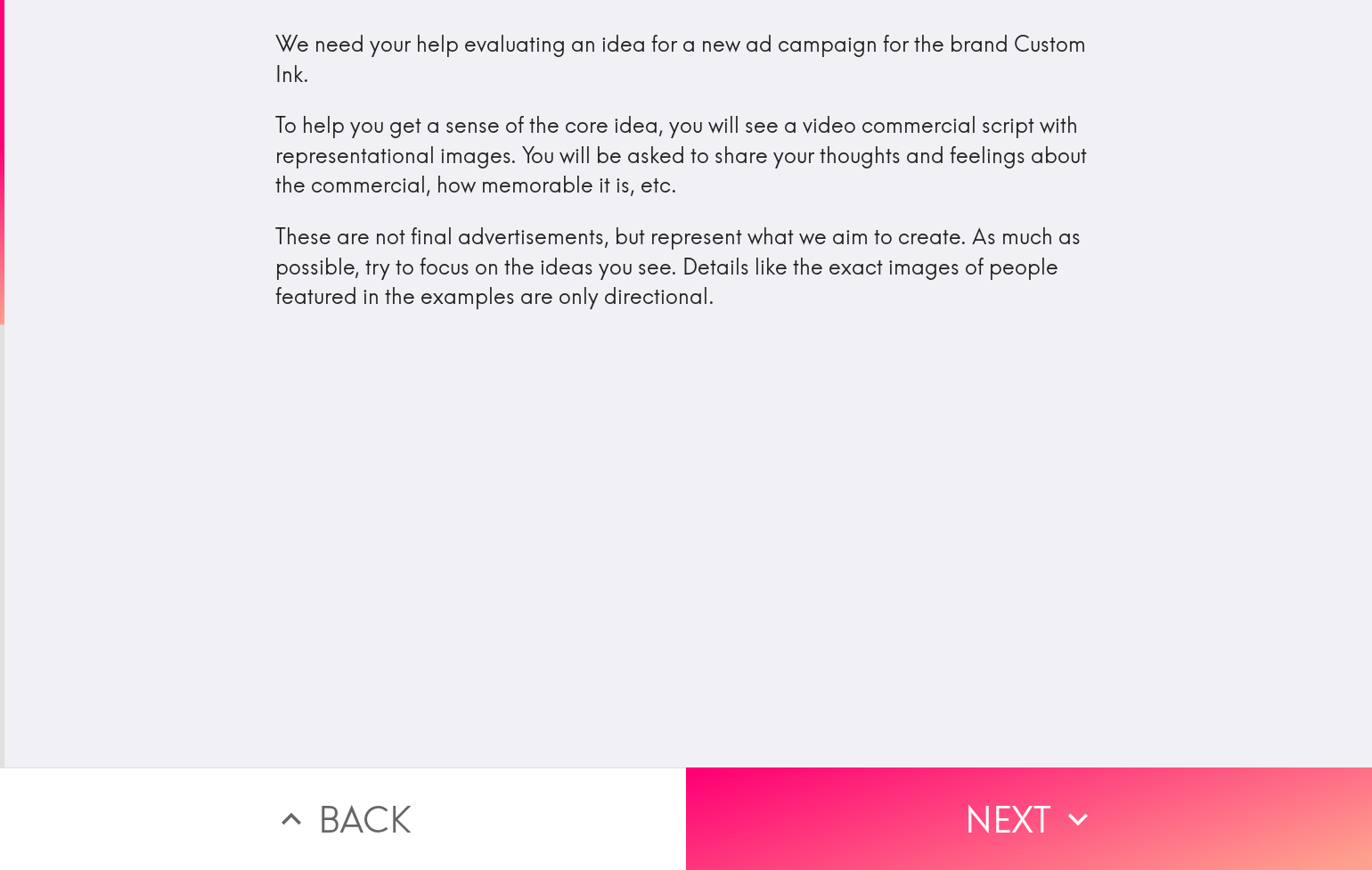
click at [710, 324] on h4 "We need your help evaluating an idea for a new ad campaign for the brand Custom…" at bounding box center [688, 180] width 827 height 305
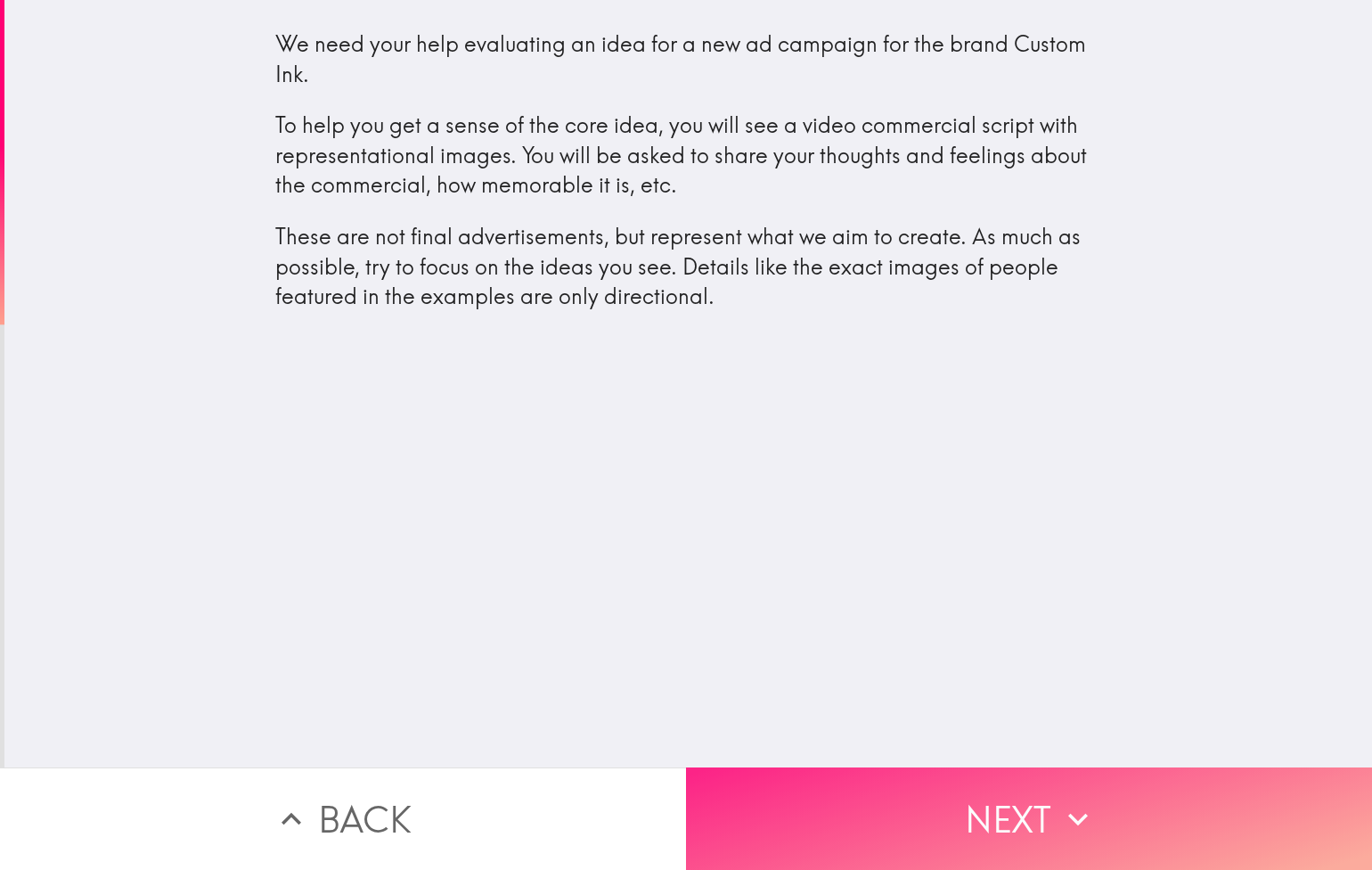
click at [1063, 782] on button "Next" at bounding box center [1030, 818] width 686 height 102
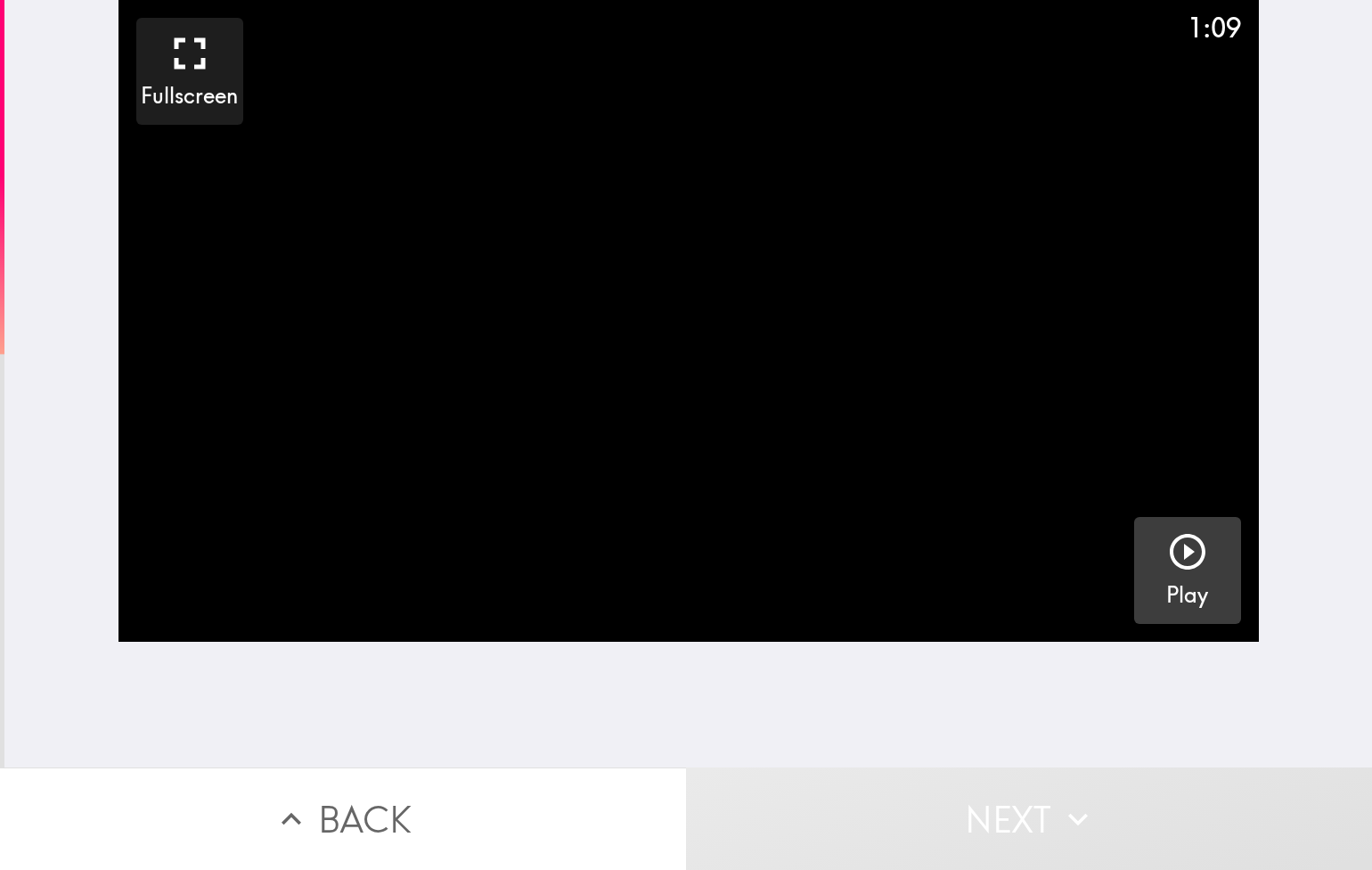
click at [1199, 558] on icon "button" at bounding box center [1188, 552] width 43 height 43
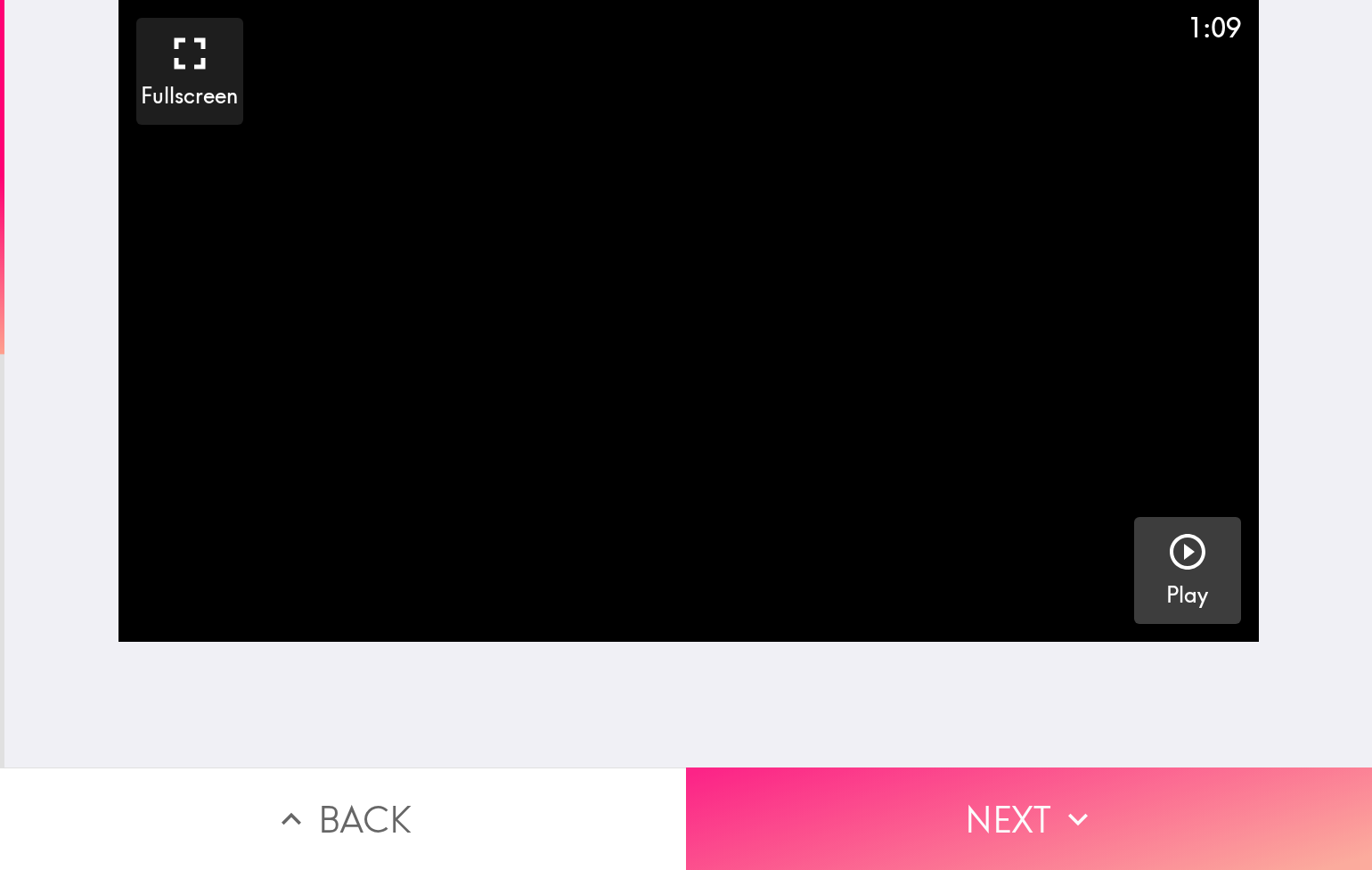
click at [1060, 800] on icon "button" at bounding box center [1078, 819] width 39 height 39
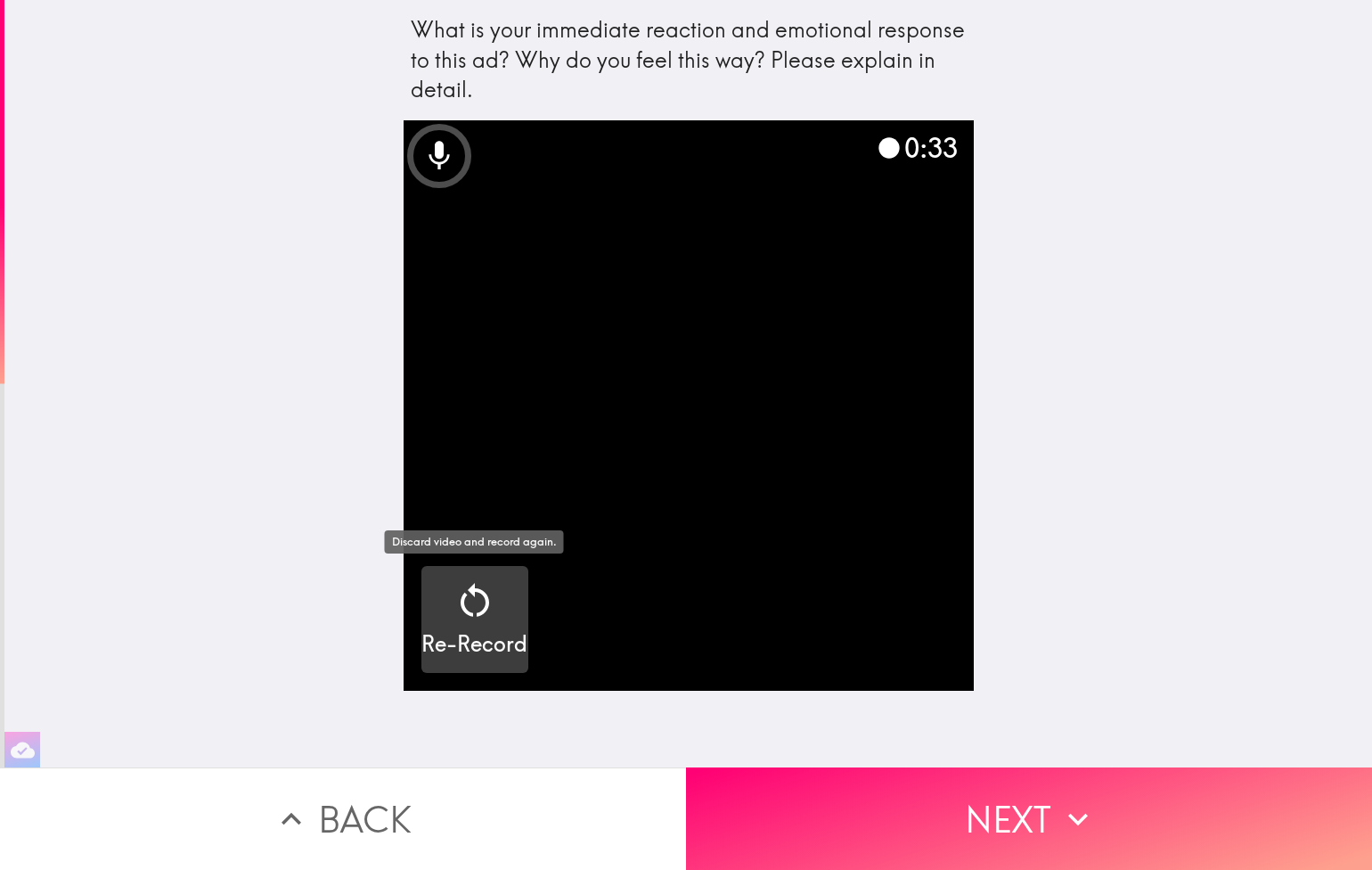
click at [488, 614] on icon "button" at bounding box center [475, 601] width 43 height 43
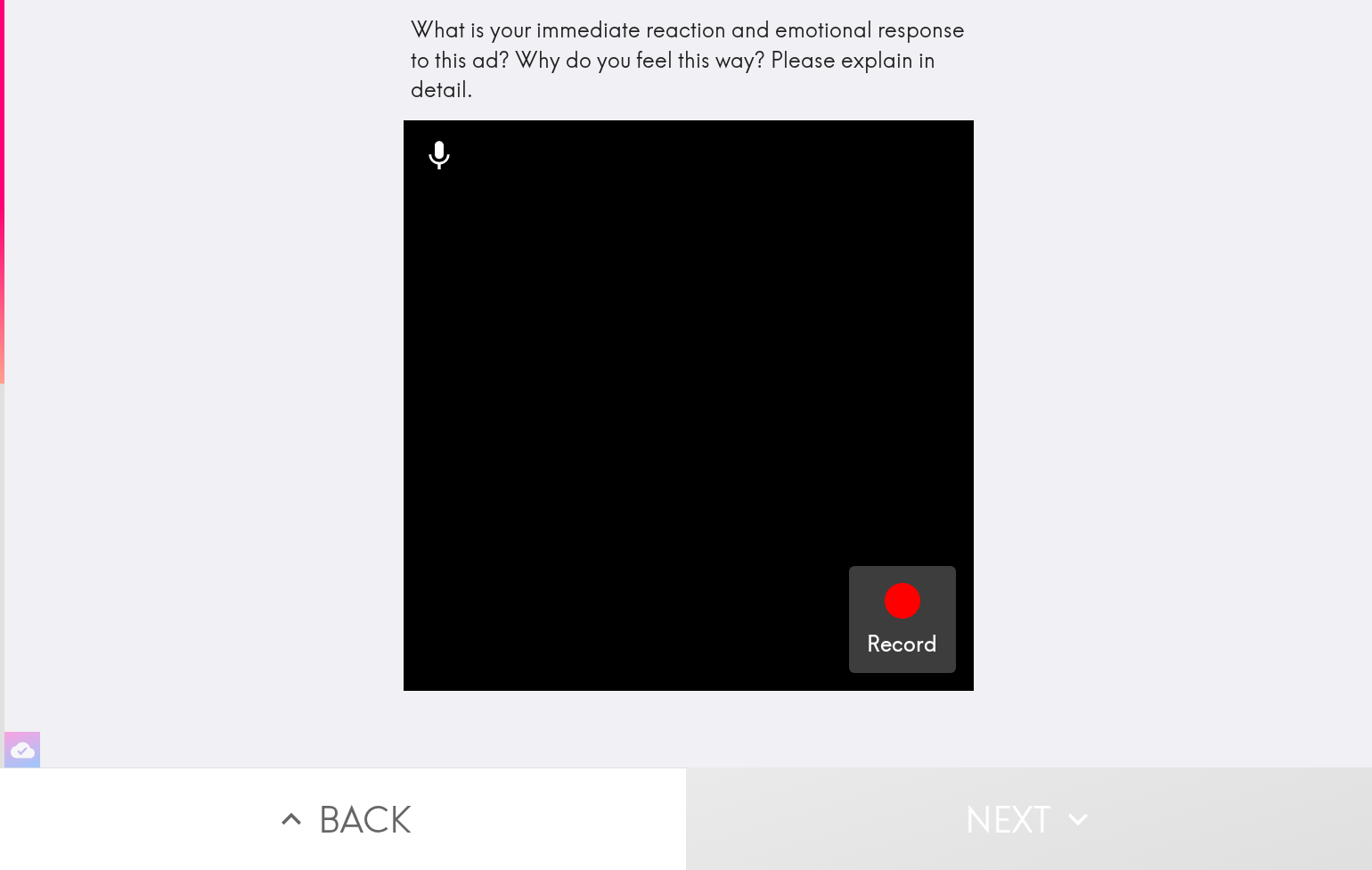
click at [918, 596] on icon "button" at bounding box center [903, 601] width 36 height 36
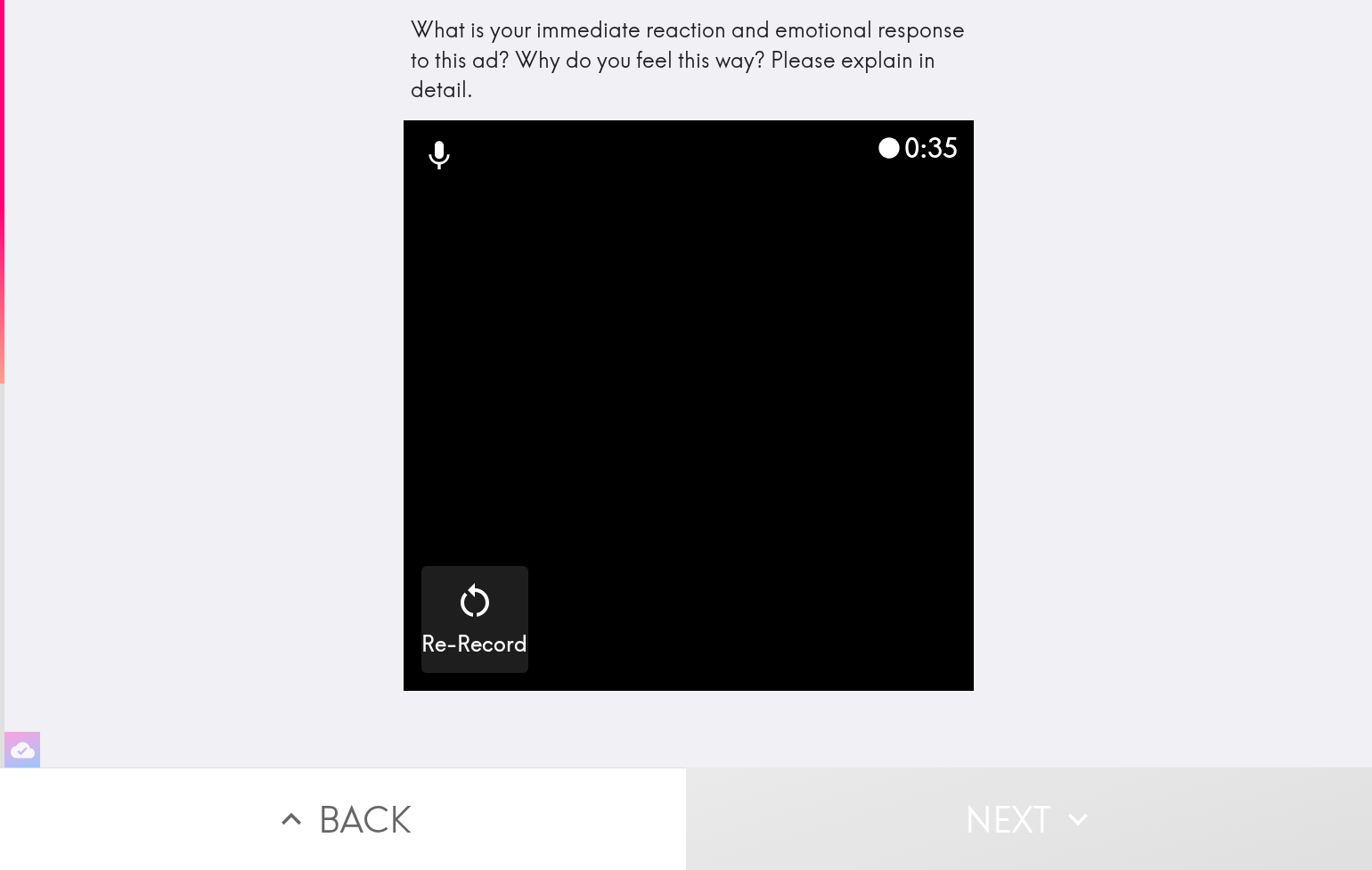
click at [691, 582] on video "button" at bounding box center [688, 405] width 570 height 571
click at [730, 307] on video "button" at bounding box center [688, 405] width 570 height 571
click at [674, 515] on video "button" at bounding box center [688, 405] width 570 height 571
click at [784, 610] on video "button" at bounding box center [688, 405] width 570 height 571
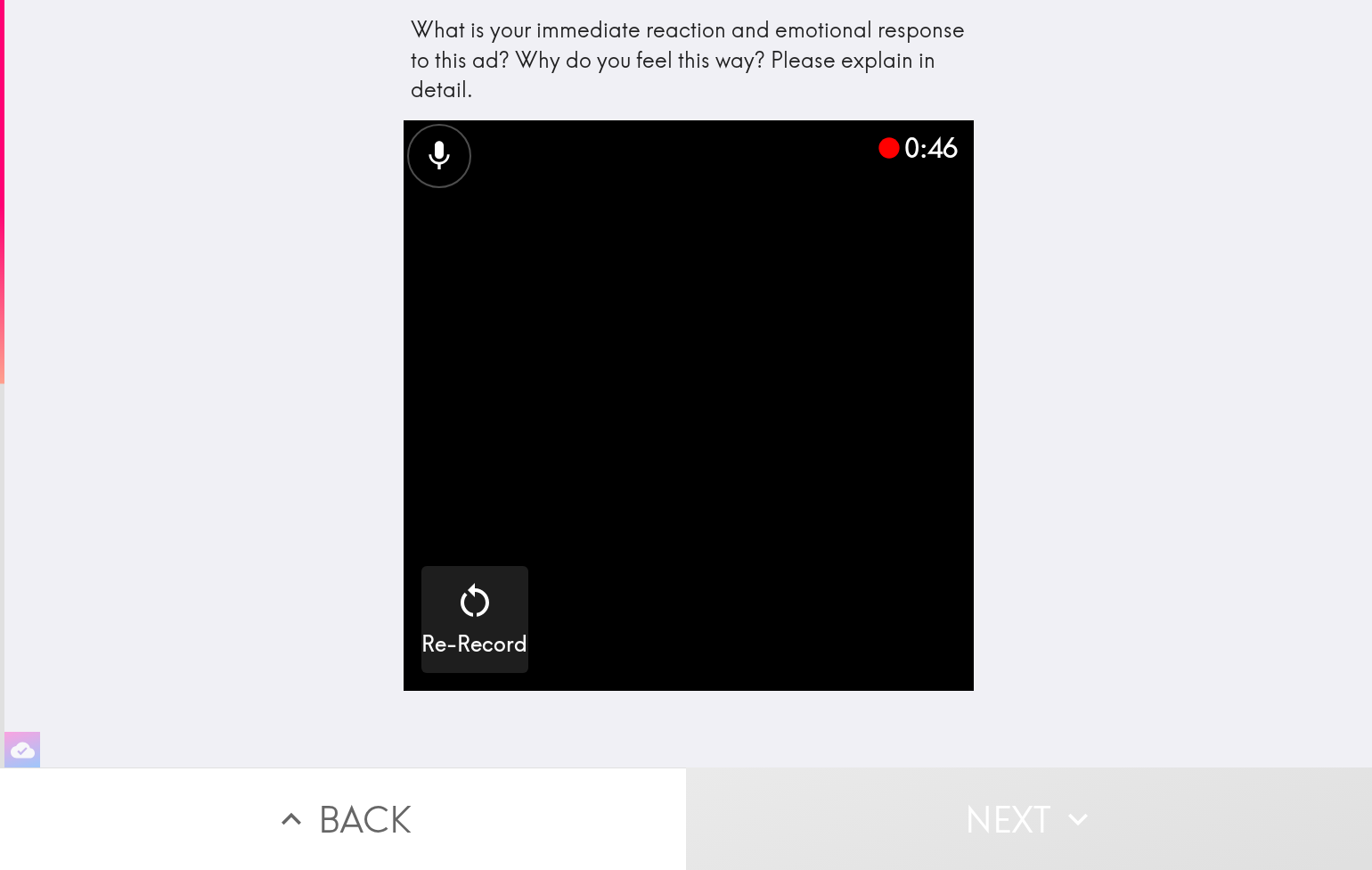
click at [784, 610] on video "button" at bounding box center [688, 405] width 570 height 571
click at [884, 146] on icon at bounding box center [888, 148] width 20 height 20
click at [924, 152] on div "0:48" at bounding box center [917, 148] width 80 height 37
click at [1064, 815] on icon "button" at bounding box center [1078, 819] width 39 height 39
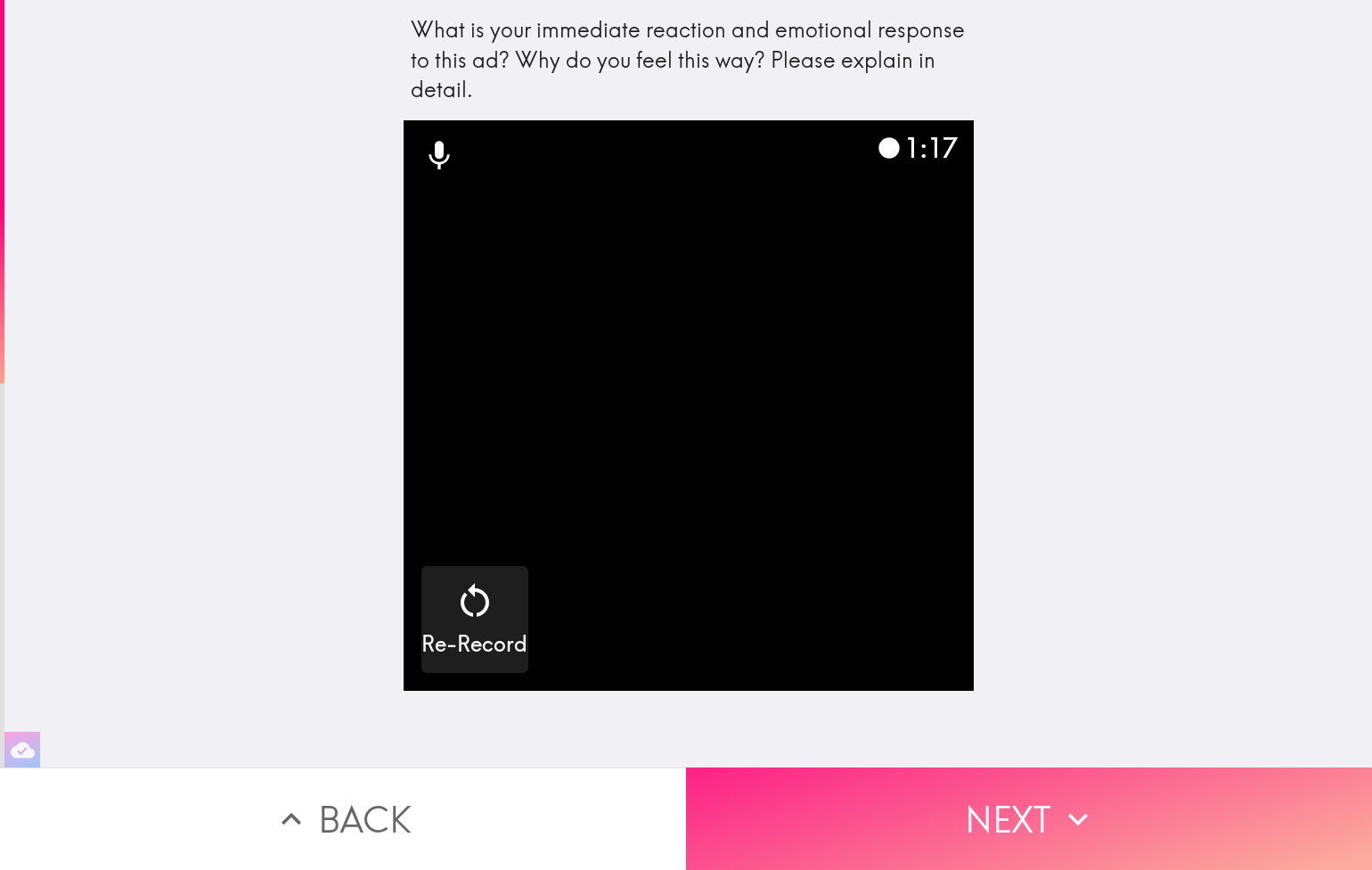
click at [1068, 838] on button "Next" at bounding box center [1030, 818] width 686 height 102
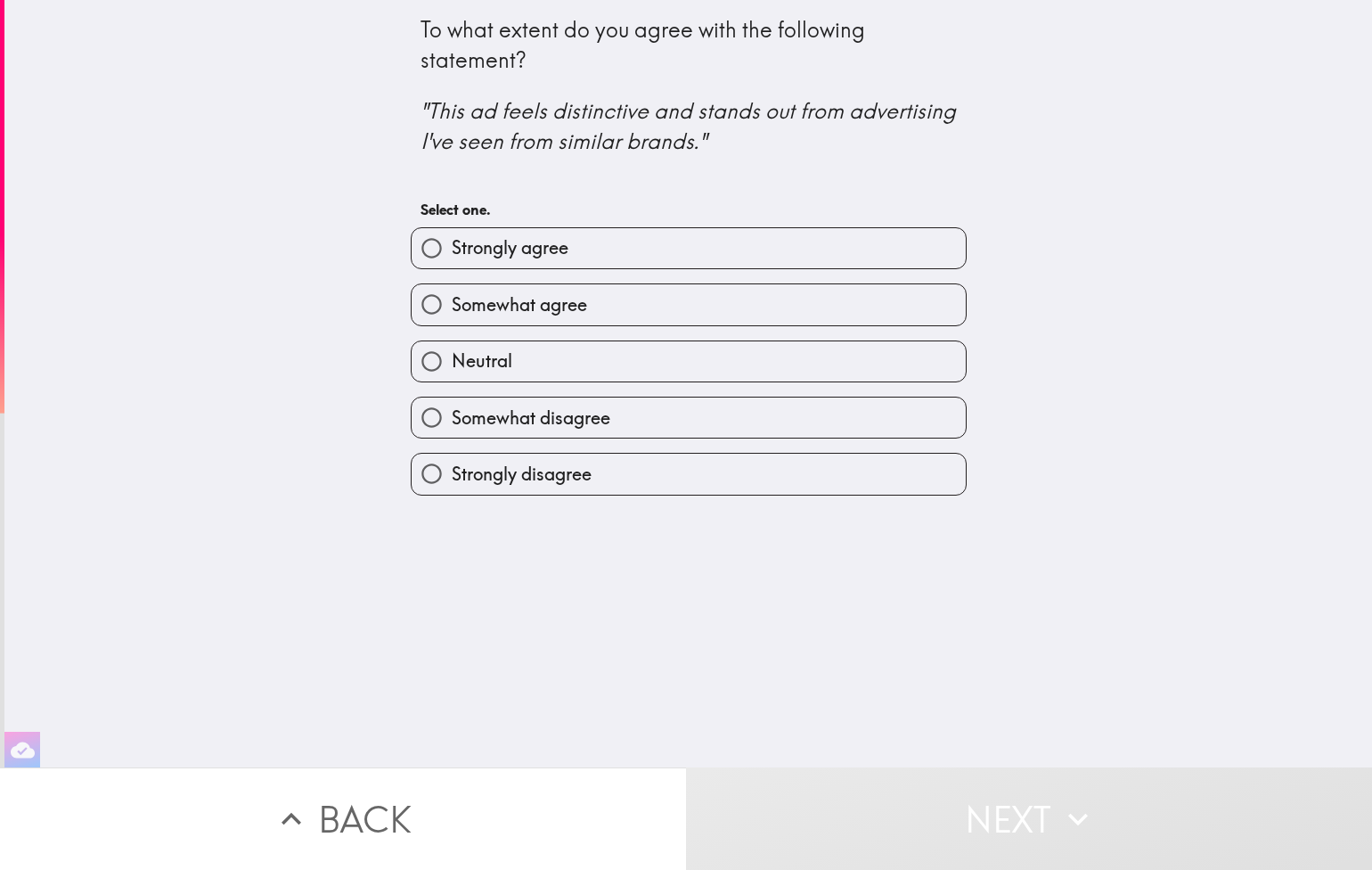
click at [647, 315] on label "Somewhat agree" at bounding box center [688, 304] width 554 height 40
click at [451, 315] on input "Somewhat agree" at bounding box center [431, 304] width 40 height 40
radio input "true"
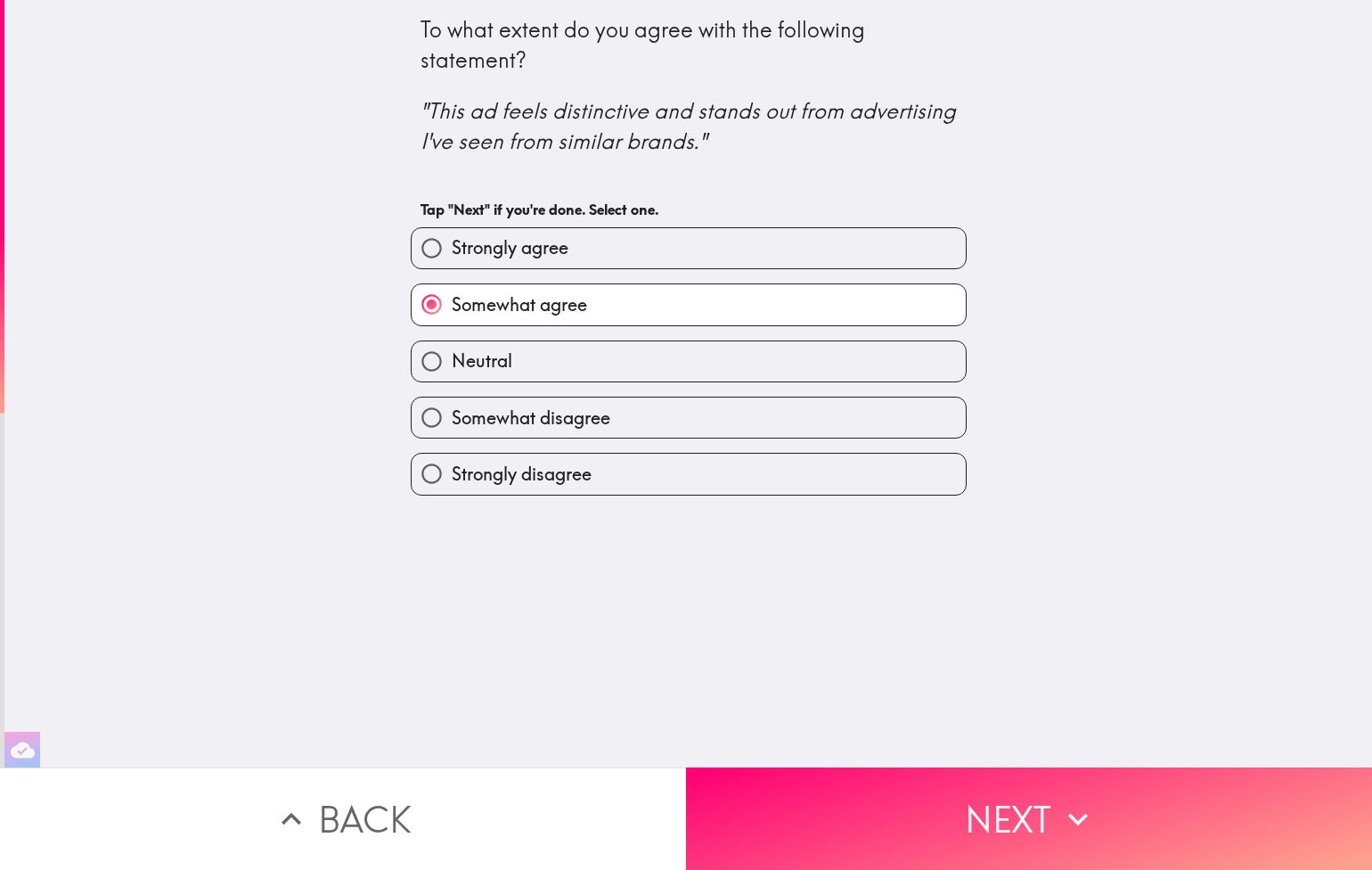
click at [720, 267] on label "Strongly agree" at bounding box center [688, 248] width 554 height 40
click at [451, 267] on input "Strongly agree" at bounding box center [431, 248] width 40 height 40
radio input "true"
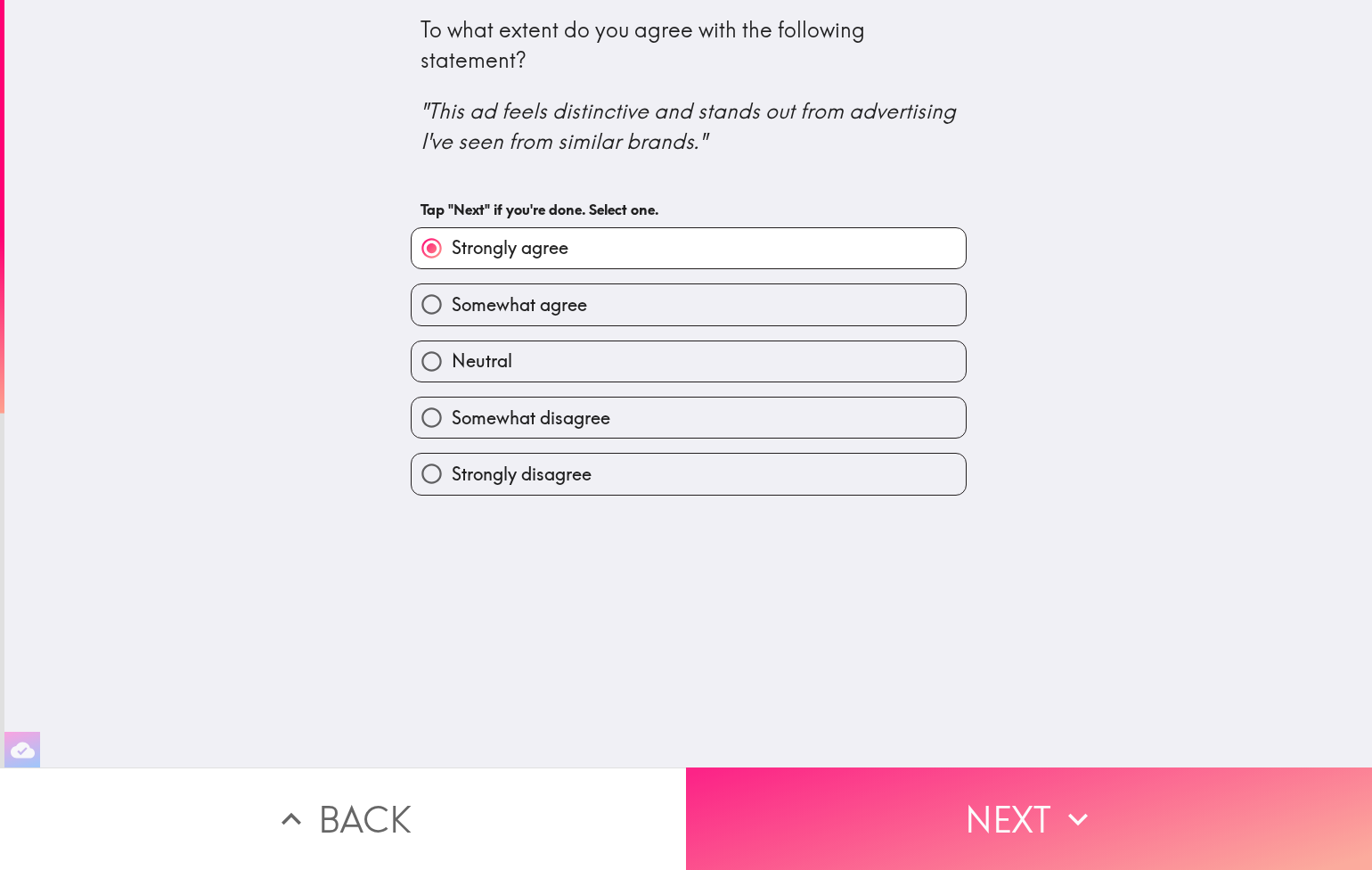
click at [1107, 799] on button "Next" at bounding box center [1030, 818] width 686 height 102
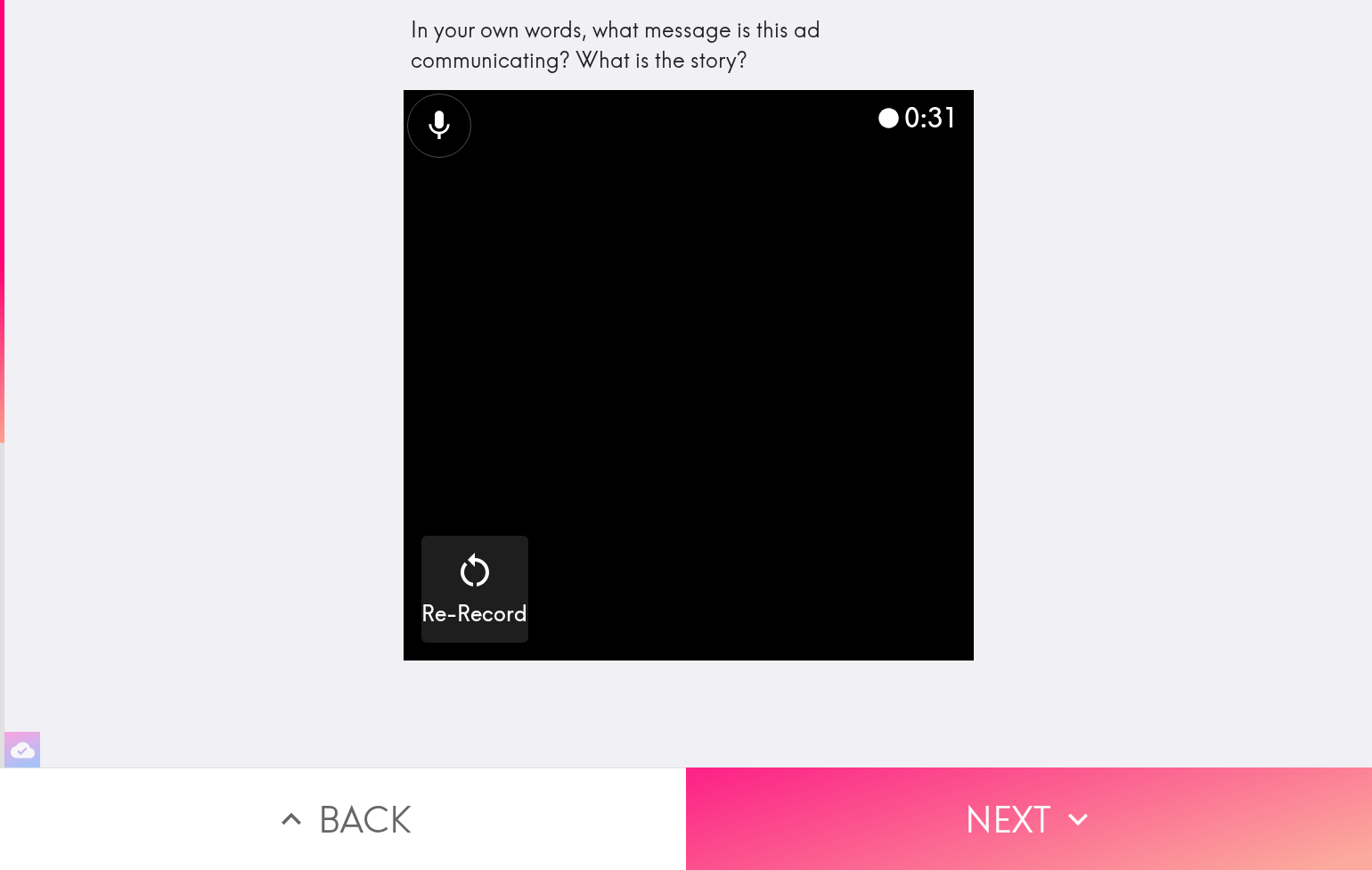
click at [1052, 822] on button "Next" at bounding box center [1030, 818] width 686 height 102
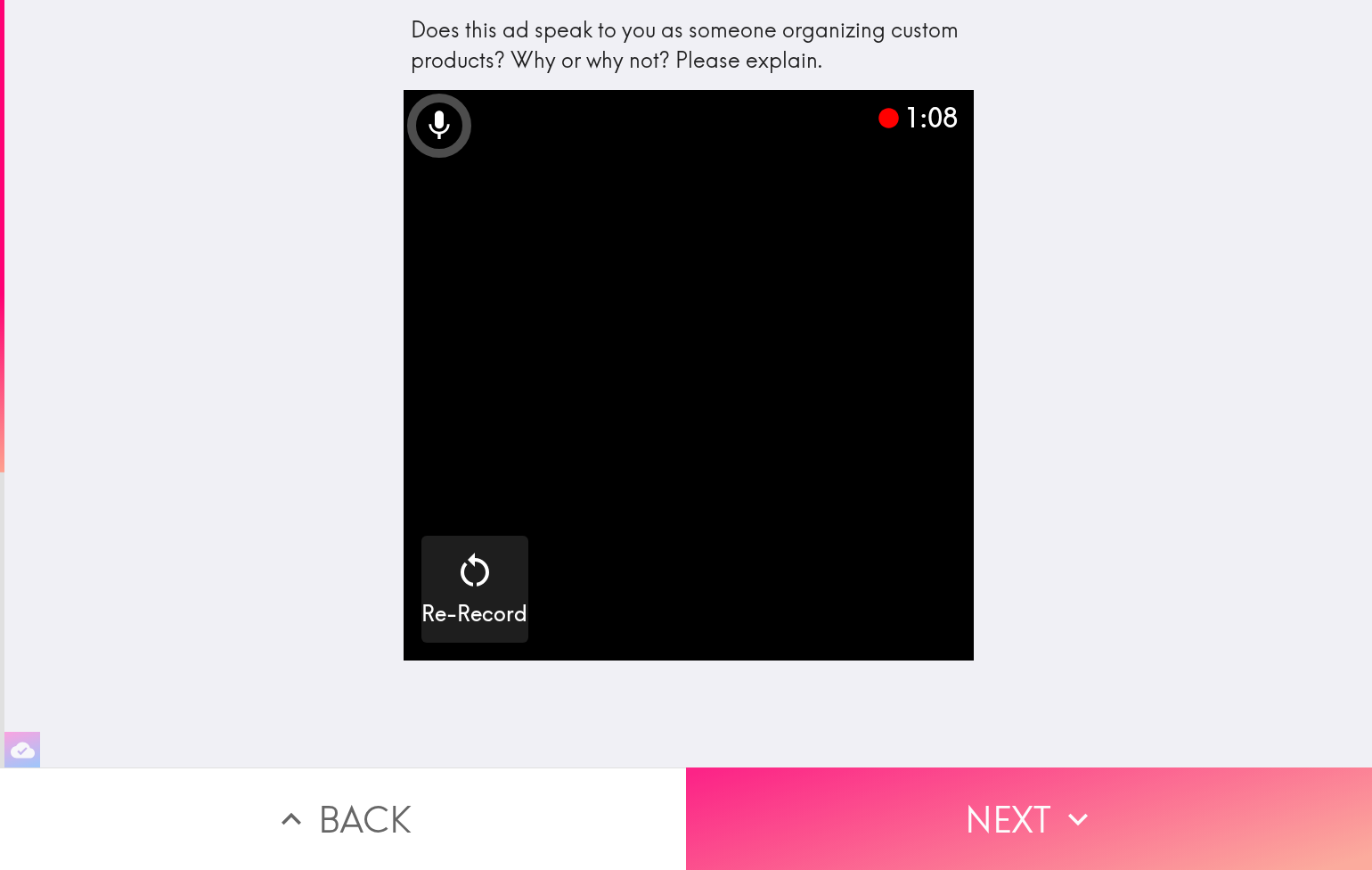
click at [1062, 808] on icon "button" at bounding box center [1078, 819] width 39 height 39
click at [1066, 834] on icon "button" at bounding box center [1078, 819] width 39 height 39
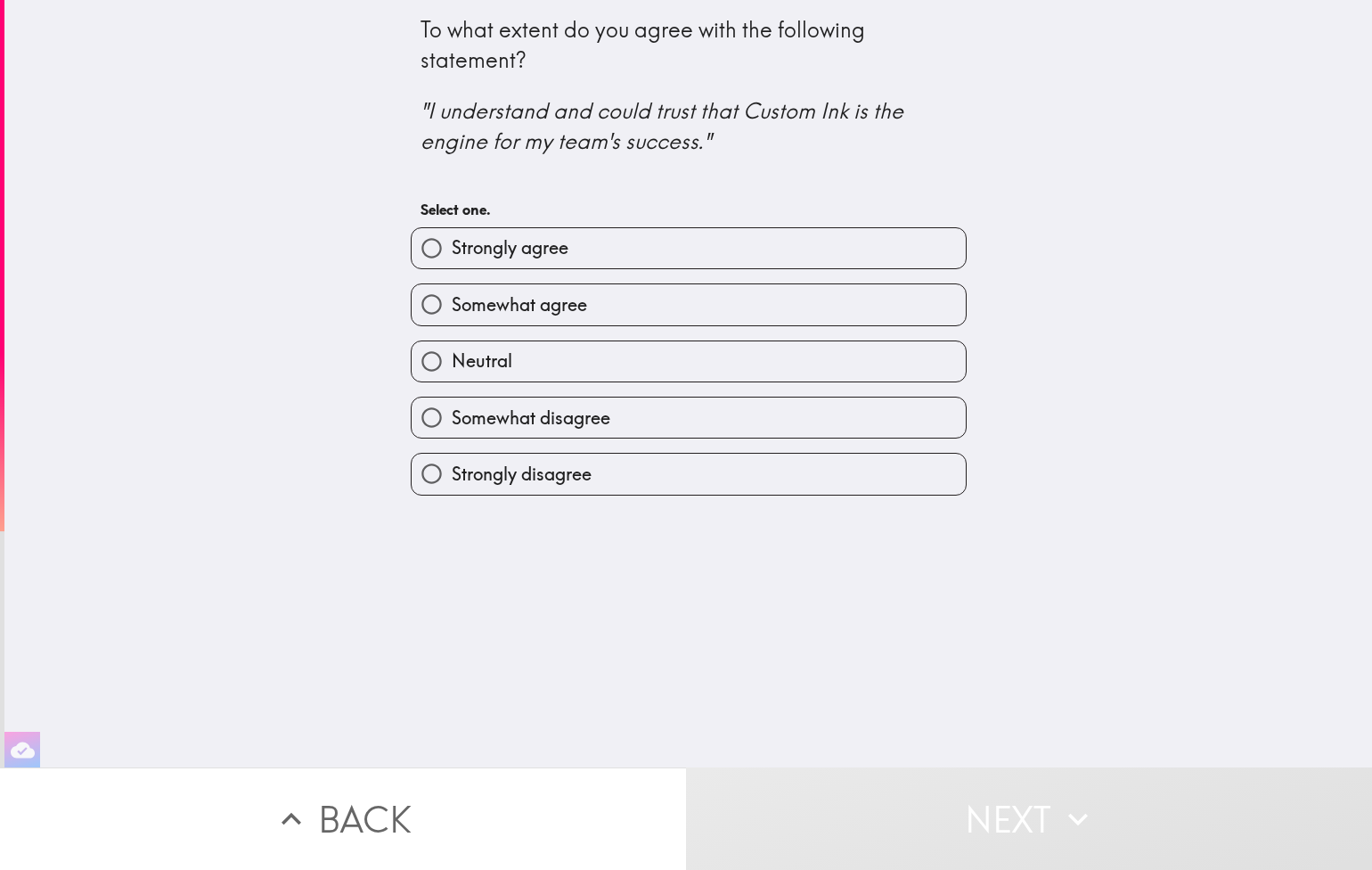
click at [830, 420] on label "Somewhat disagree" at bounding box center [688, 417] width 554 height 40
click at [451, 420] on input "Somewhat disagree" at bounding box center [431, 417] width 40 height 40
radio input "true"
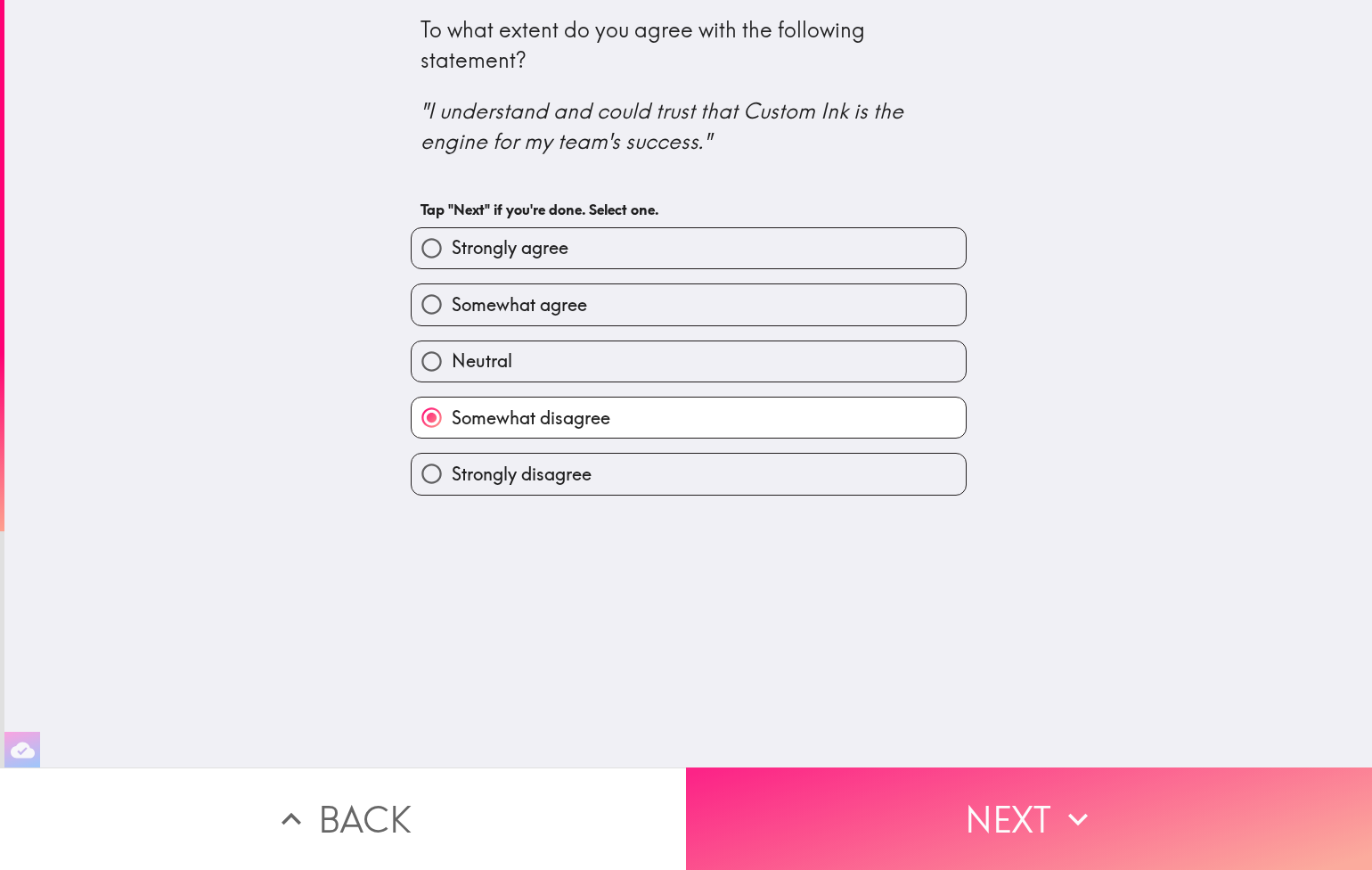
click at [1116, 834] on button "Next" at bounding box center [1030, 818] width 686 height 102
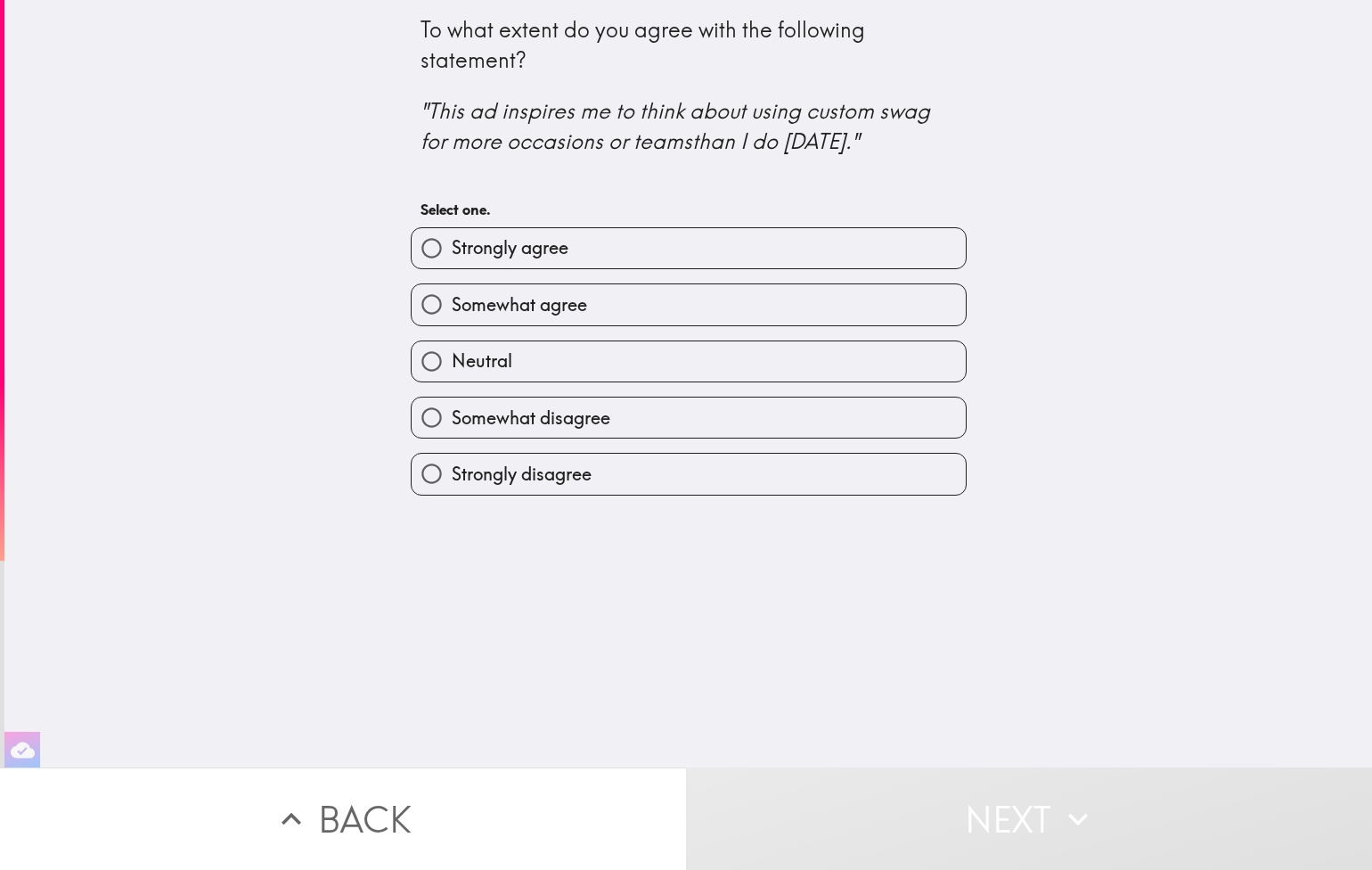
click at [874, 306] on label "Somewhat agree" at bounding box center [688, 304] width 554 height 40
click at [451, 306] on input "Somewhat agree" at bounding box center [431, 304] width 40 height 40
radio input "true"
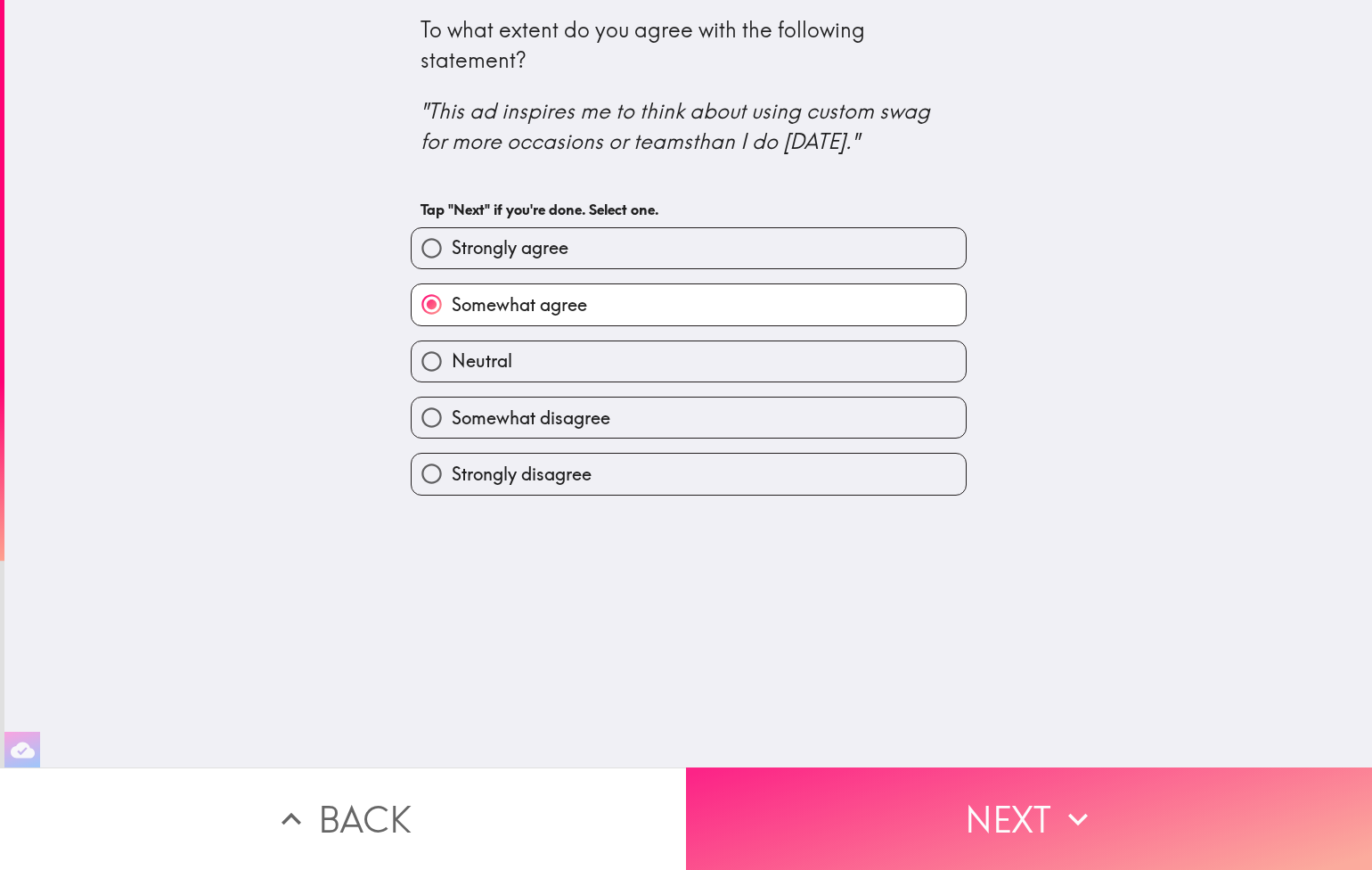
click at [1138, 822] on button "Next" at bounding box center [1030, 818] width 686 height 102
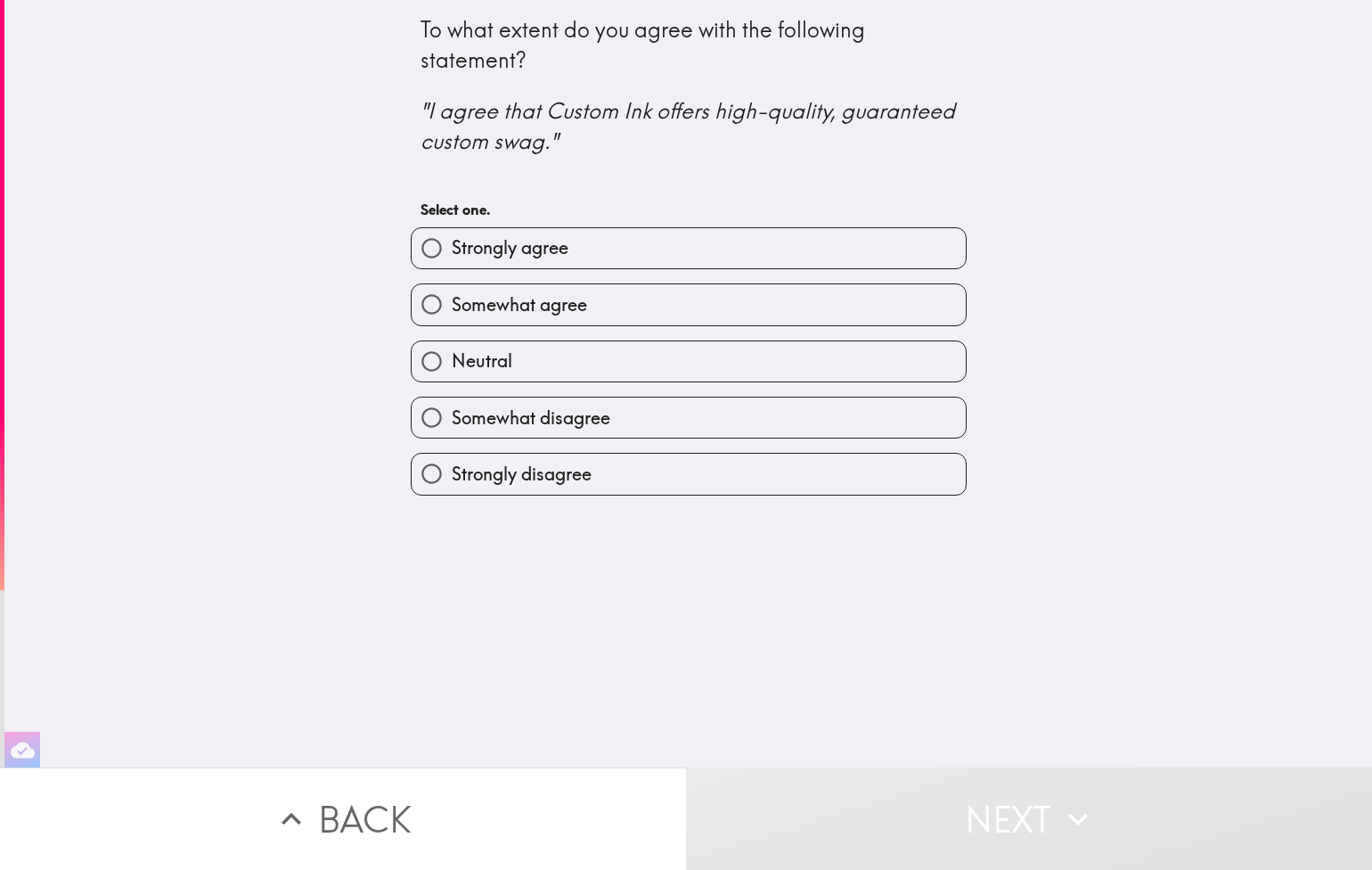
click at [647, 267] on label "Strongly agree" at bounding box center [688, 248] width 554 height 40
click at [451, 267] on input "Strongly agree" at bounding box center [431, 248] width 40 height 40
radio input "true"
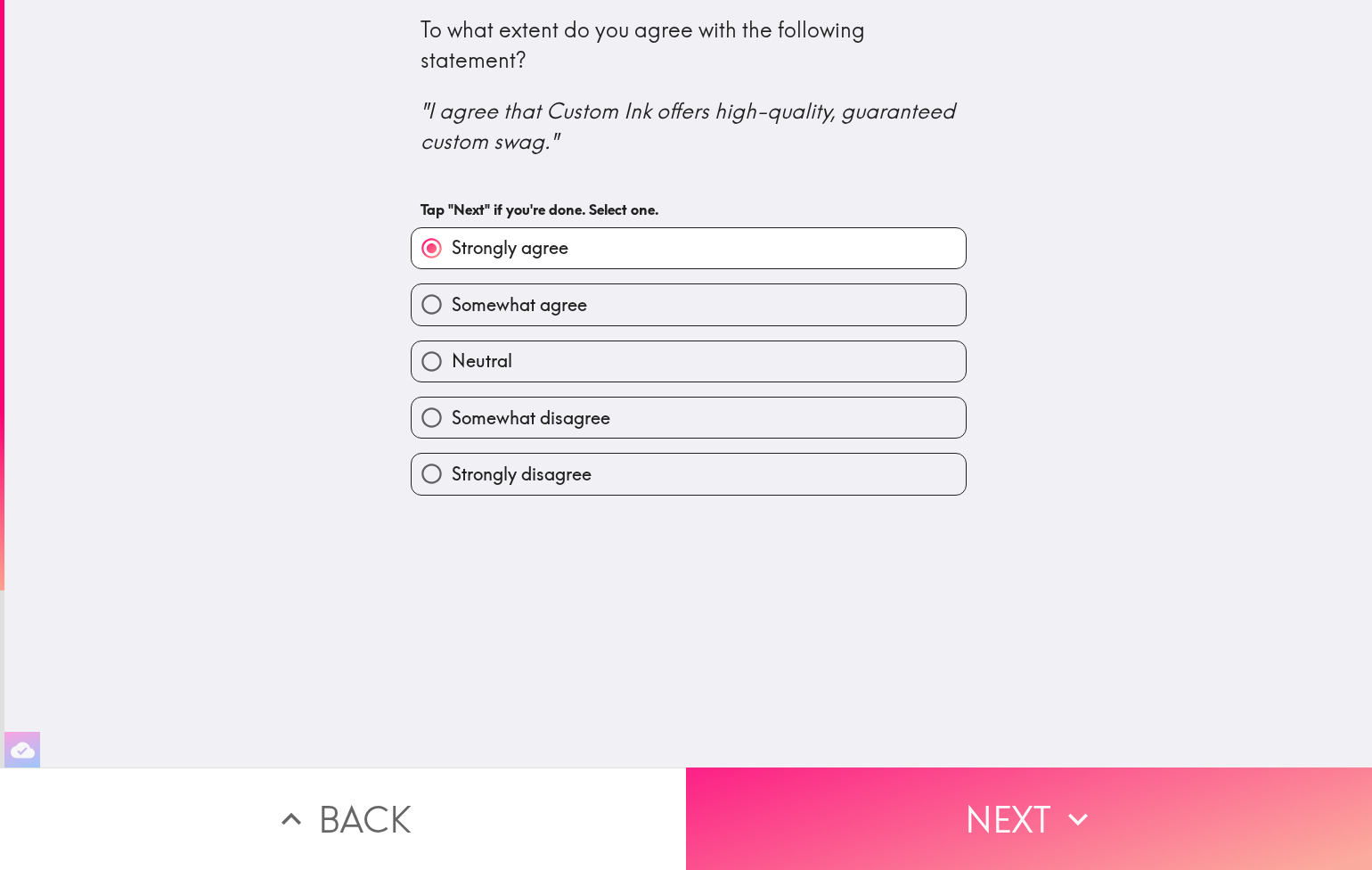
click at [1005, 771] on button "Next" at bounding box center [1030, 818] width 686 height 102
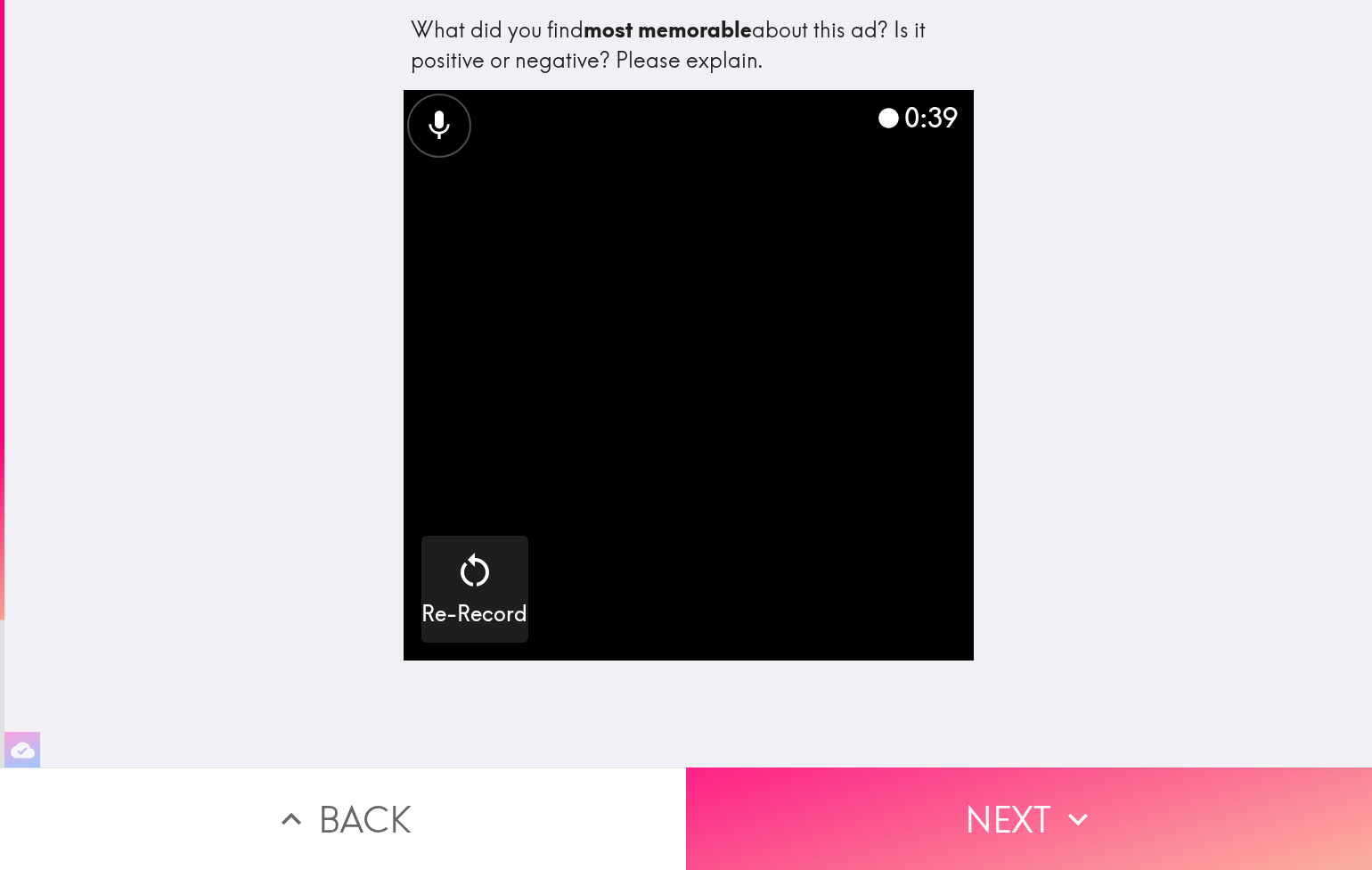
click at [1040, 802] on button "Next" at bounding box center [1030, 818] width 686 height 102
click at [1083, 794] on button "Next" at bounding box center [1030, 818] width 686 height 102
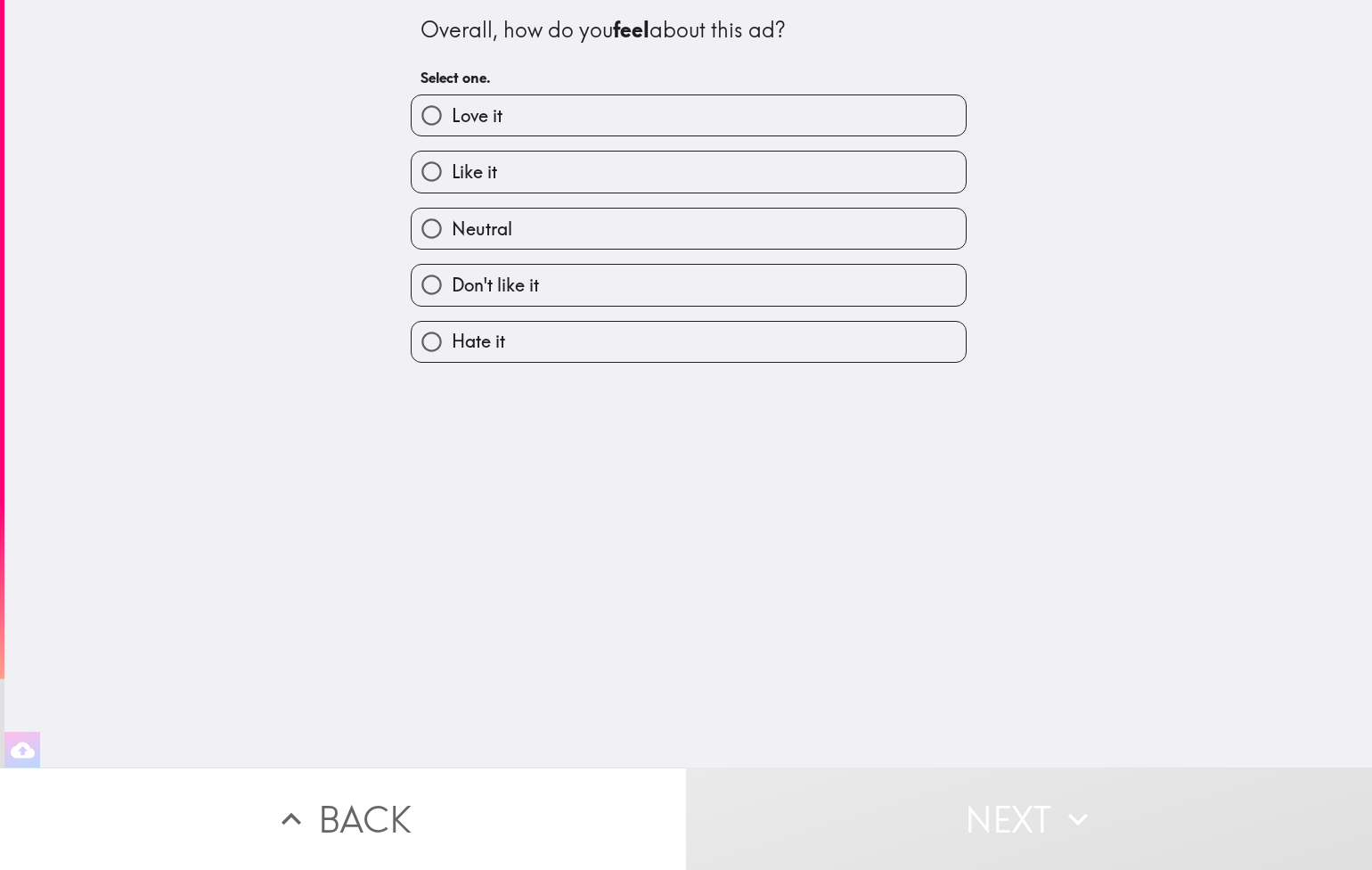
click at [742, 175] on label "Like it" at bounding box center [688, 171] width 554 height 40
click at [451, 175] on input "Like it" at bounding box center [431, 171] width 40 height 40
radio input "true"
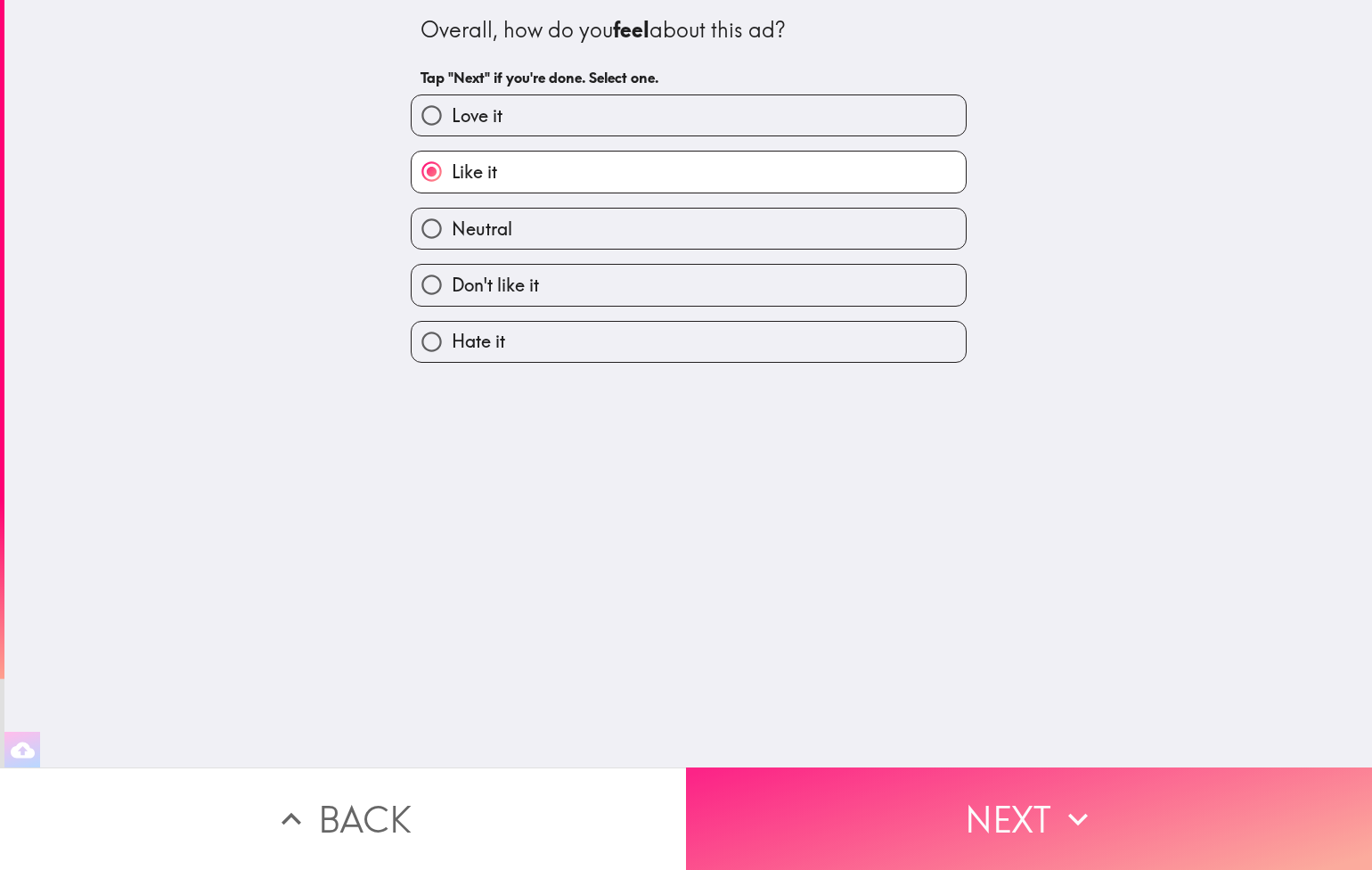
click at [998, 830] on button "Next" at bounding box center [1030, 818] width 686 height 102
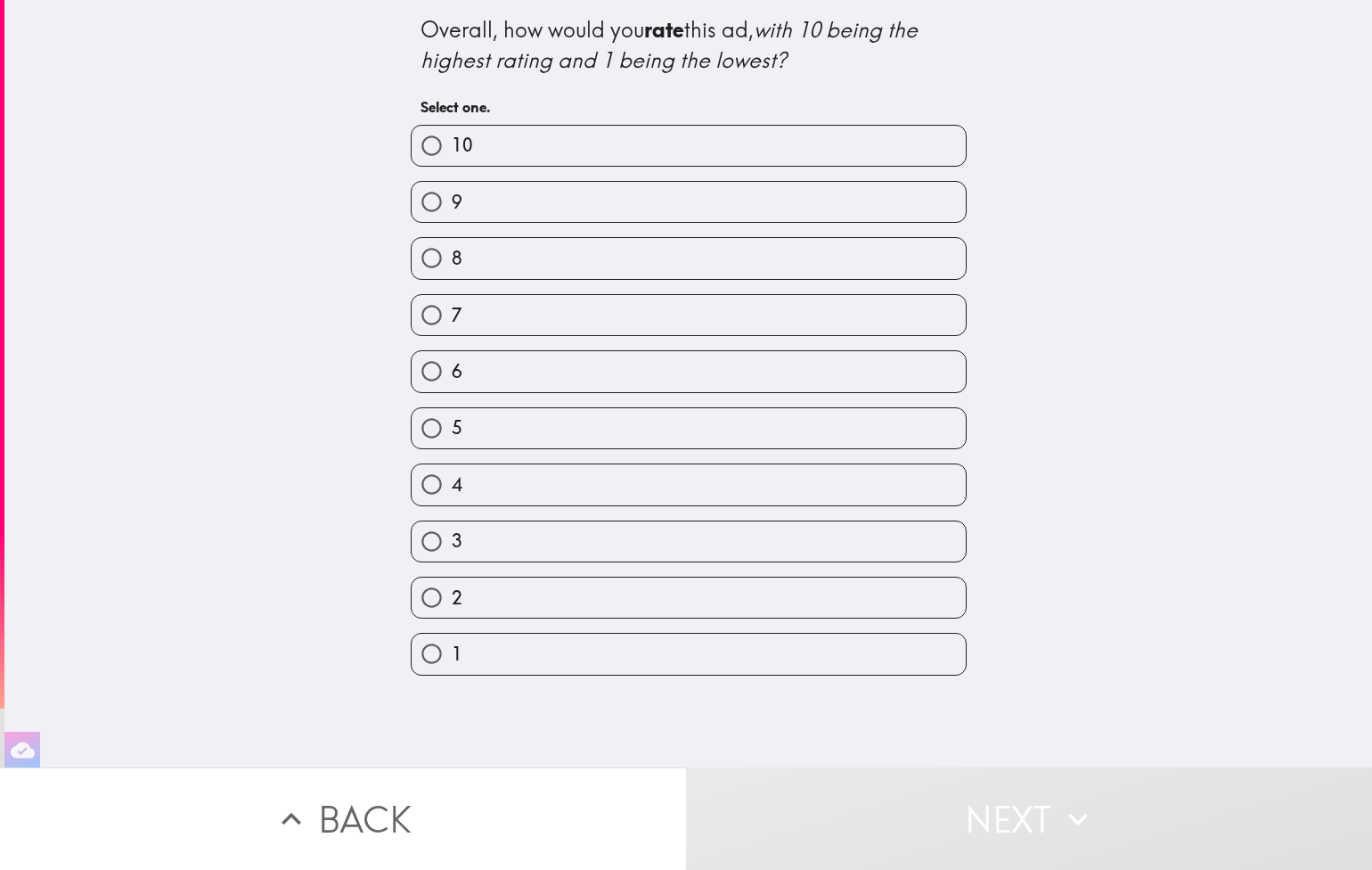
click at [748, 329] on label "7" at bounding box center [688, 315] width 554 height 40
click at [451, 329] on input "7" at bounding box center [431, 315] width 40 height 40
radio input "true"
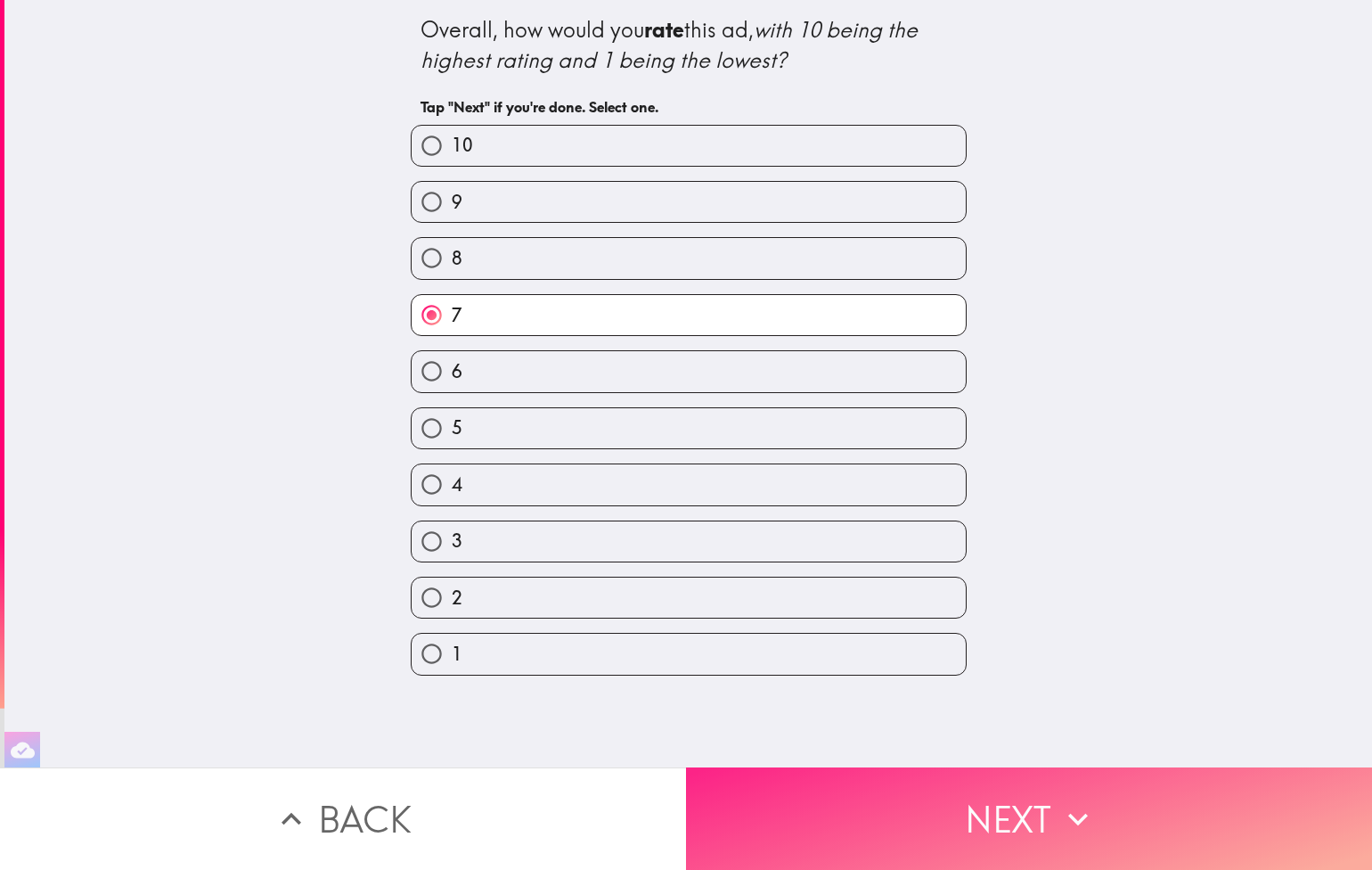
click at [1187, 797] on button "Next" at bounding box center [1030, 818] width 686 height 102
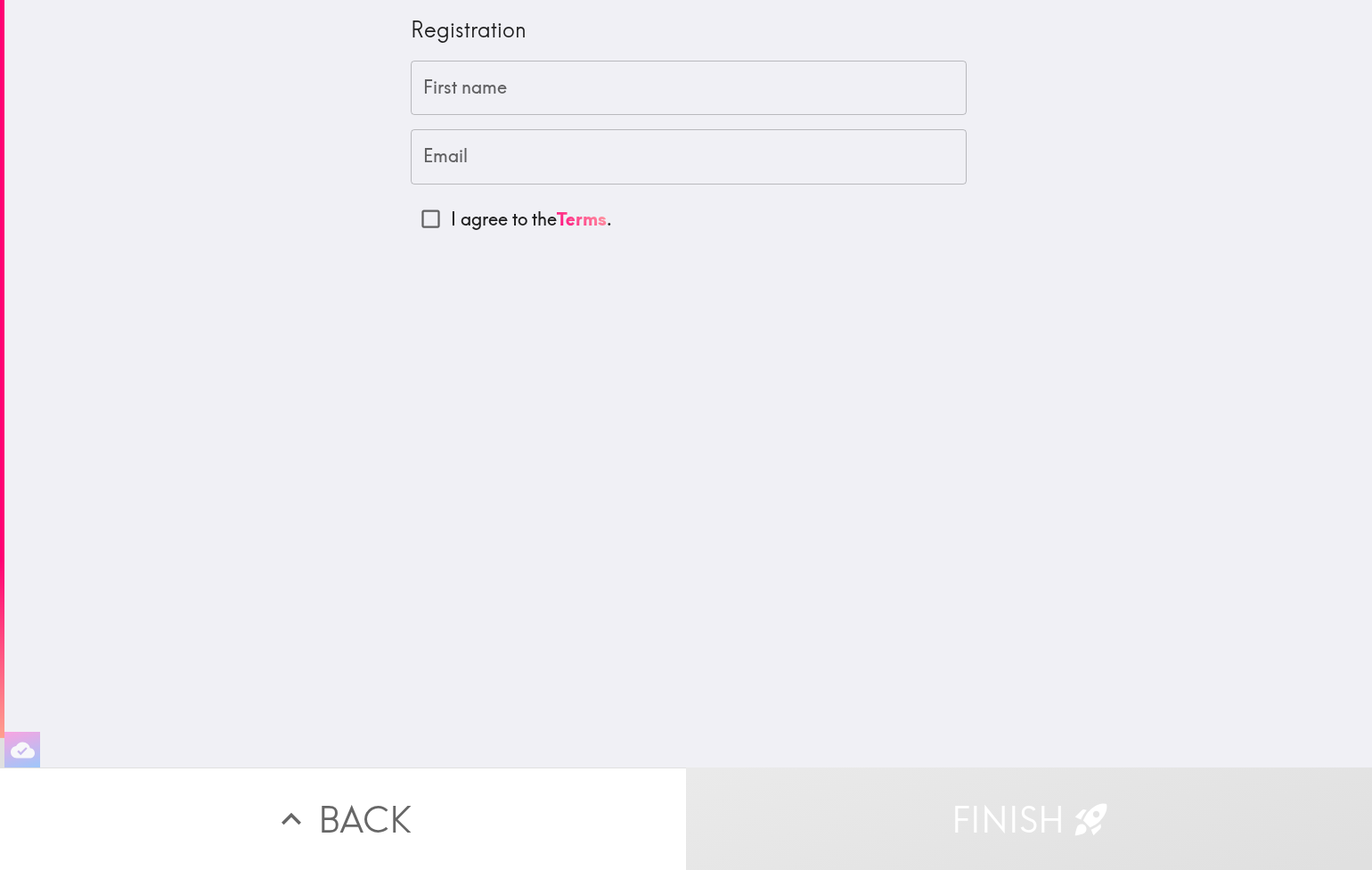
click at [537, 96] on input "First name" at bounding box center [688, 88] width 556 height 56
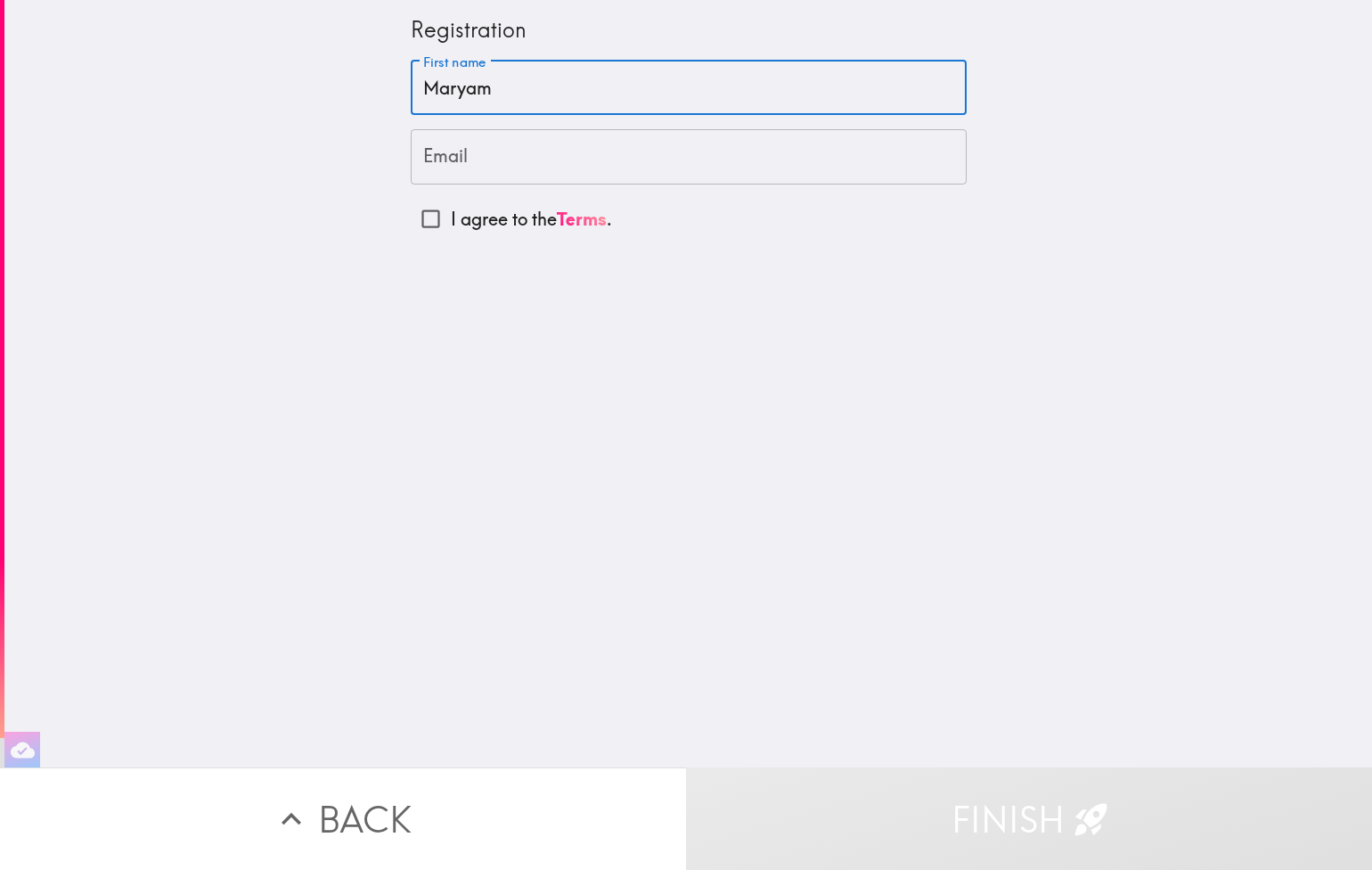
type input "Maryam"
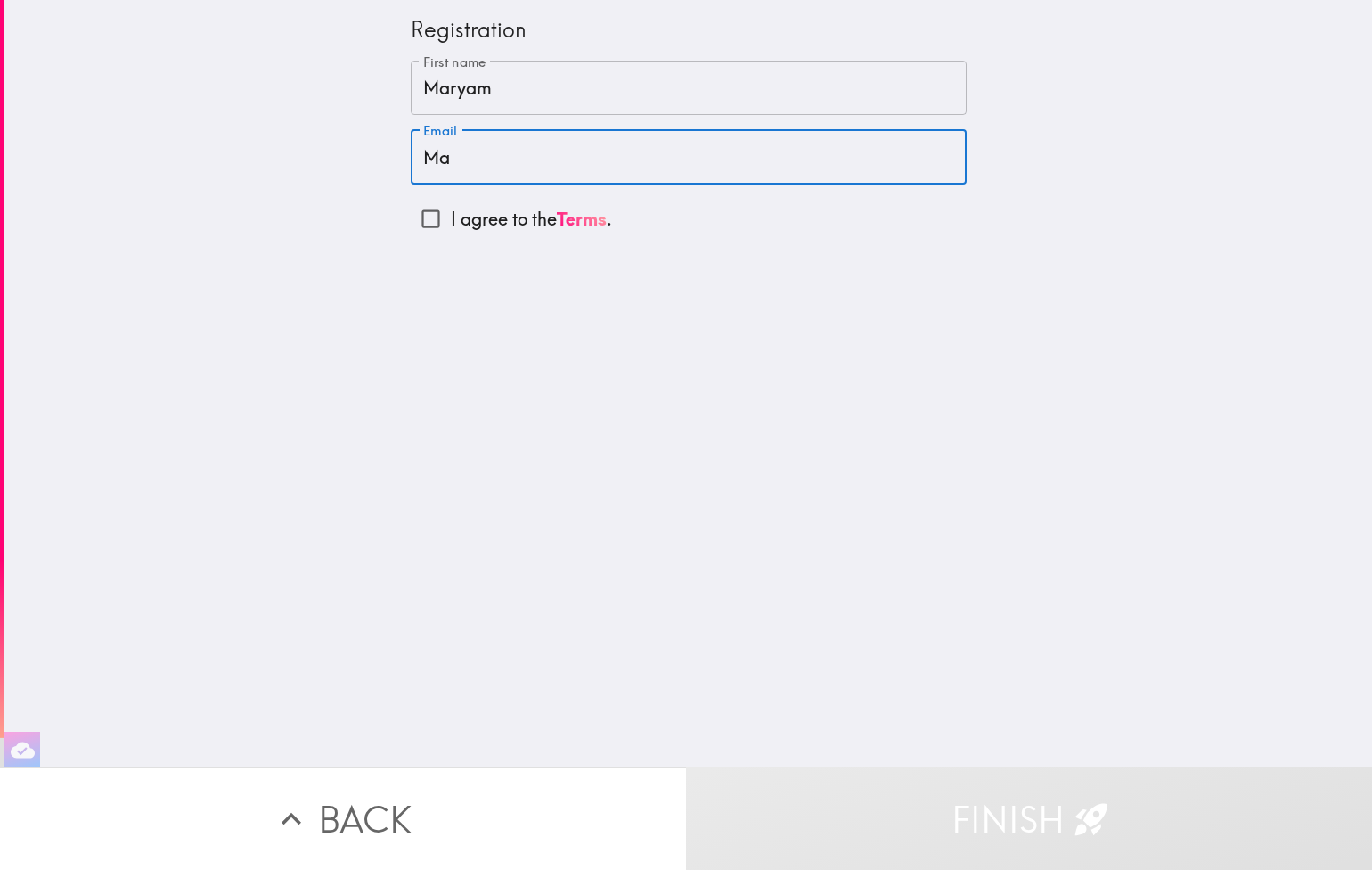
type input "M"
type input "[EMAIL_ADDRESS][DOMAIN_NAME]"
click at [435, 222] on input "I agree to the Terms ." at bounding box center [430, 218] width 40 height 40
checkbox input "true"
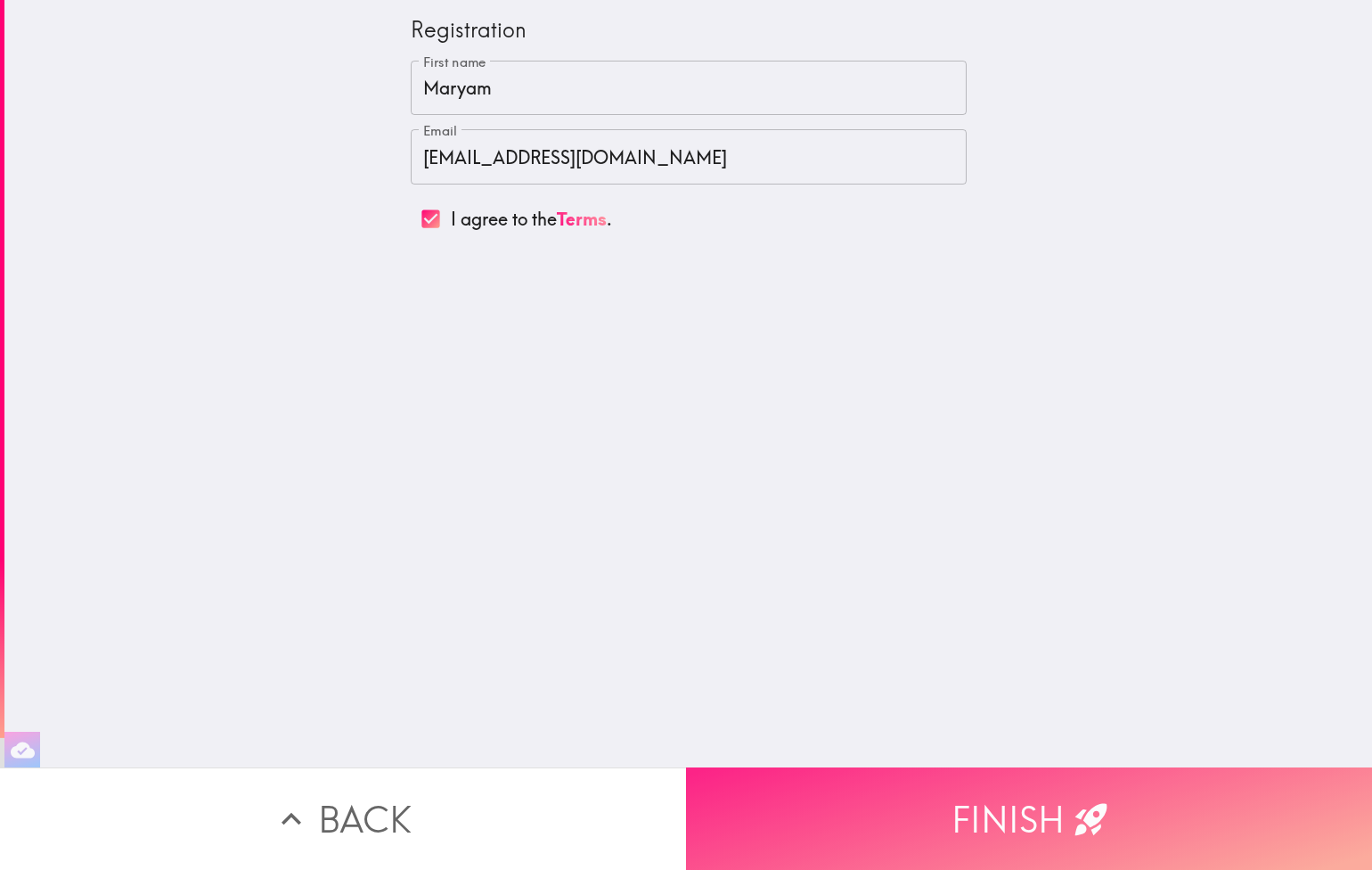
click at [1081, 809] on icon "button" at bounding box center [1091, 819] width 39 height 39
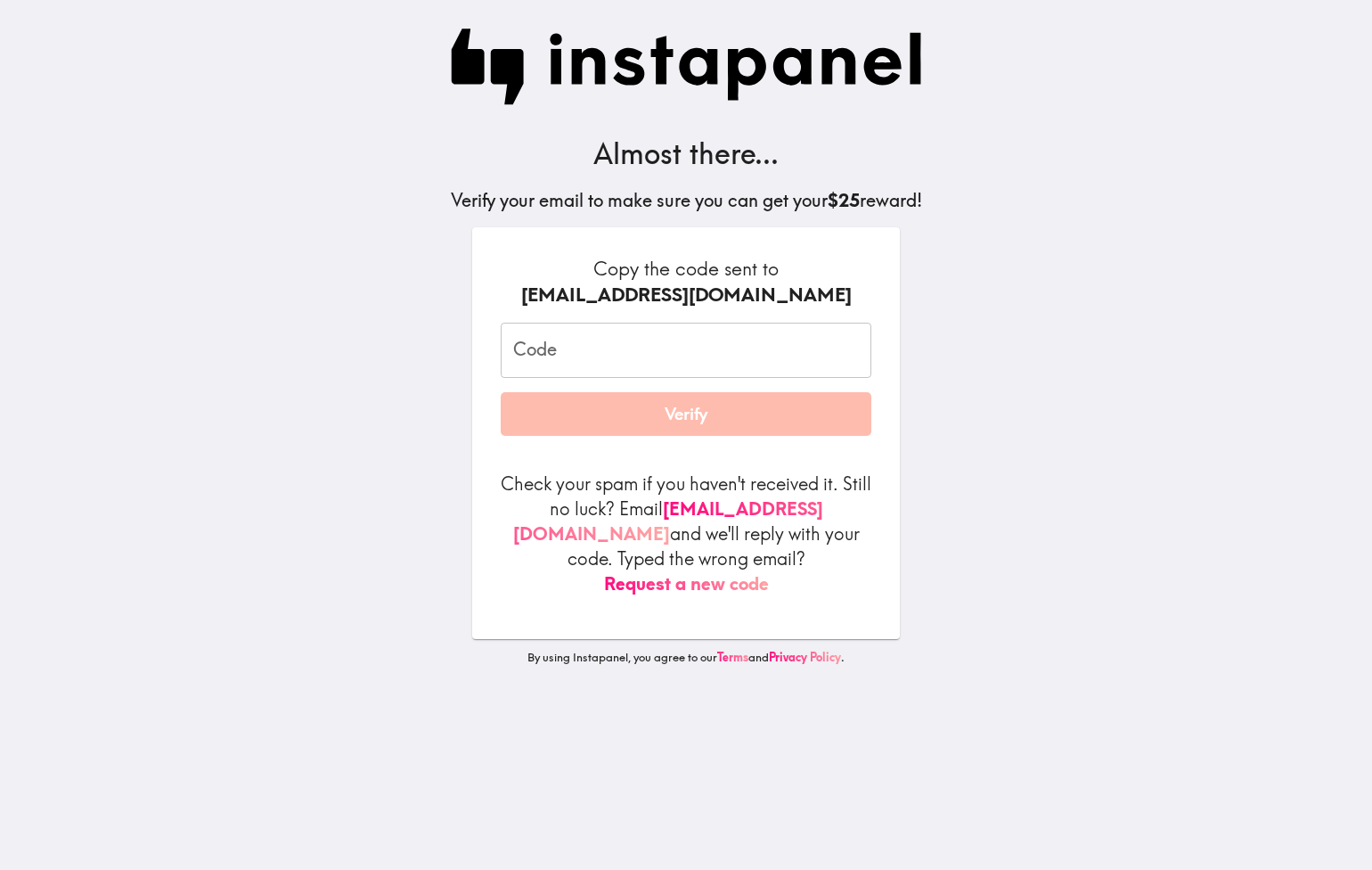
click at [760, 350] on input "Code" at bounding box center [686, 350] width 371 height 56
paste input "3k7_EJD_hKg"
type input "3k7_EJD_hKg"
click at [664, 414] on button "Verify" at bounding box center [686, 415] width 371 height 45
